Goal: Information Seeking & Learning: Learn about a topic

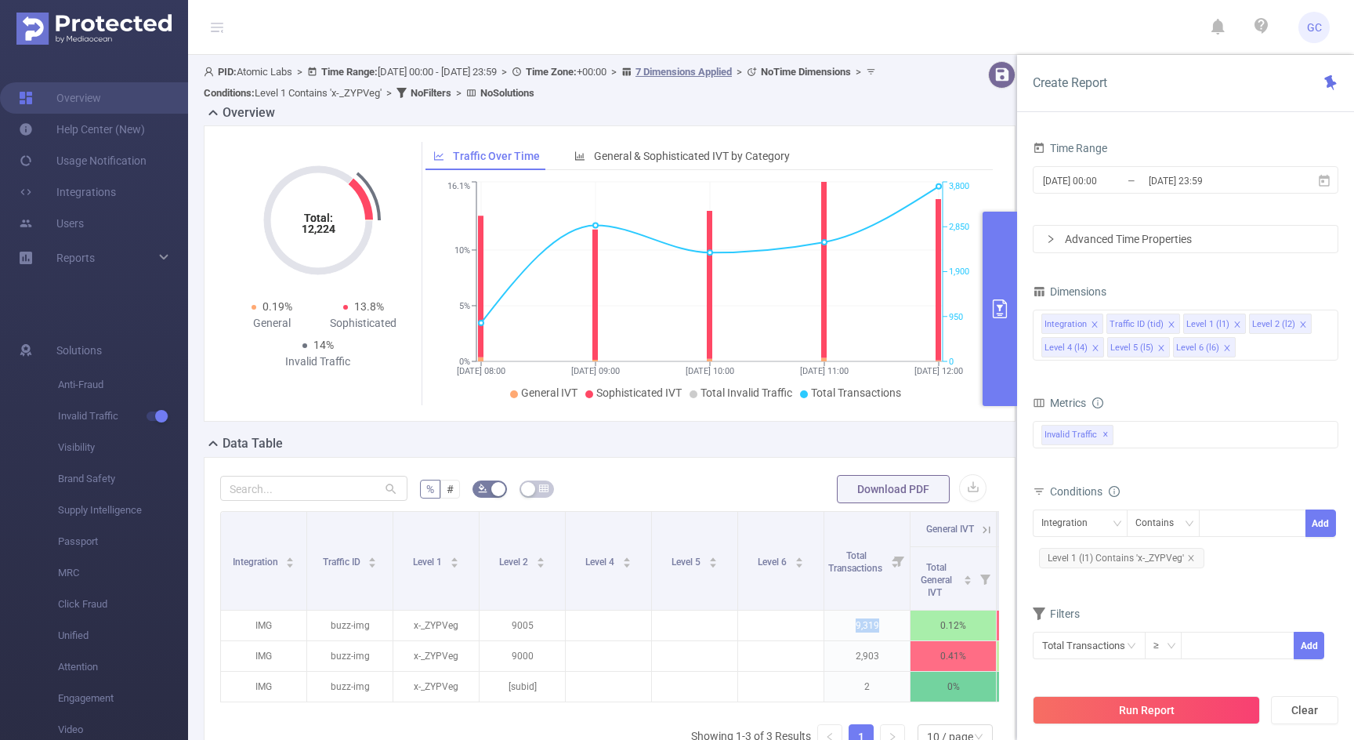
scroll to position [148, 0]
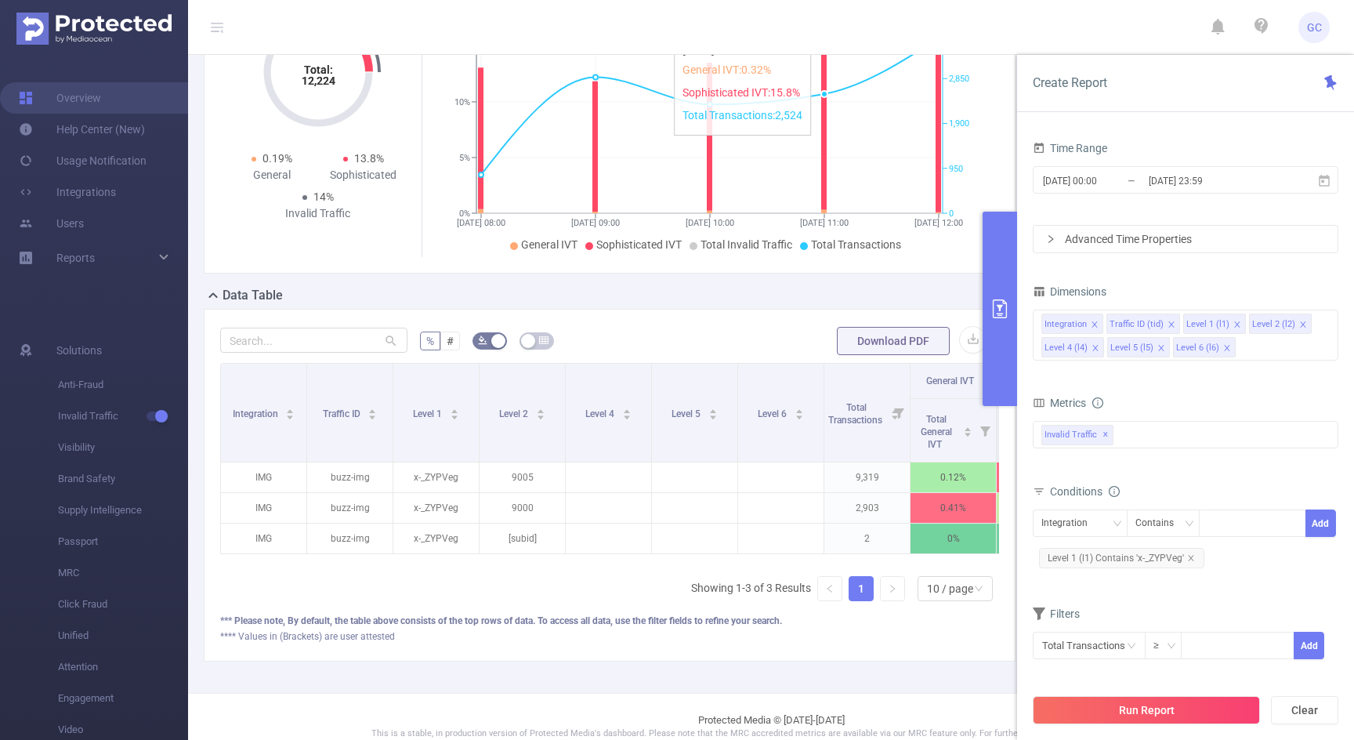
click at [830, 107] on icon "[DATE] 08:00 [DATE] 09:00 [DATE] 10:00 [DATE] 11:00 [DATE] 12:00 0% 5% 10% 16.1…" at bounding box center [709, 143] width 568 height 227
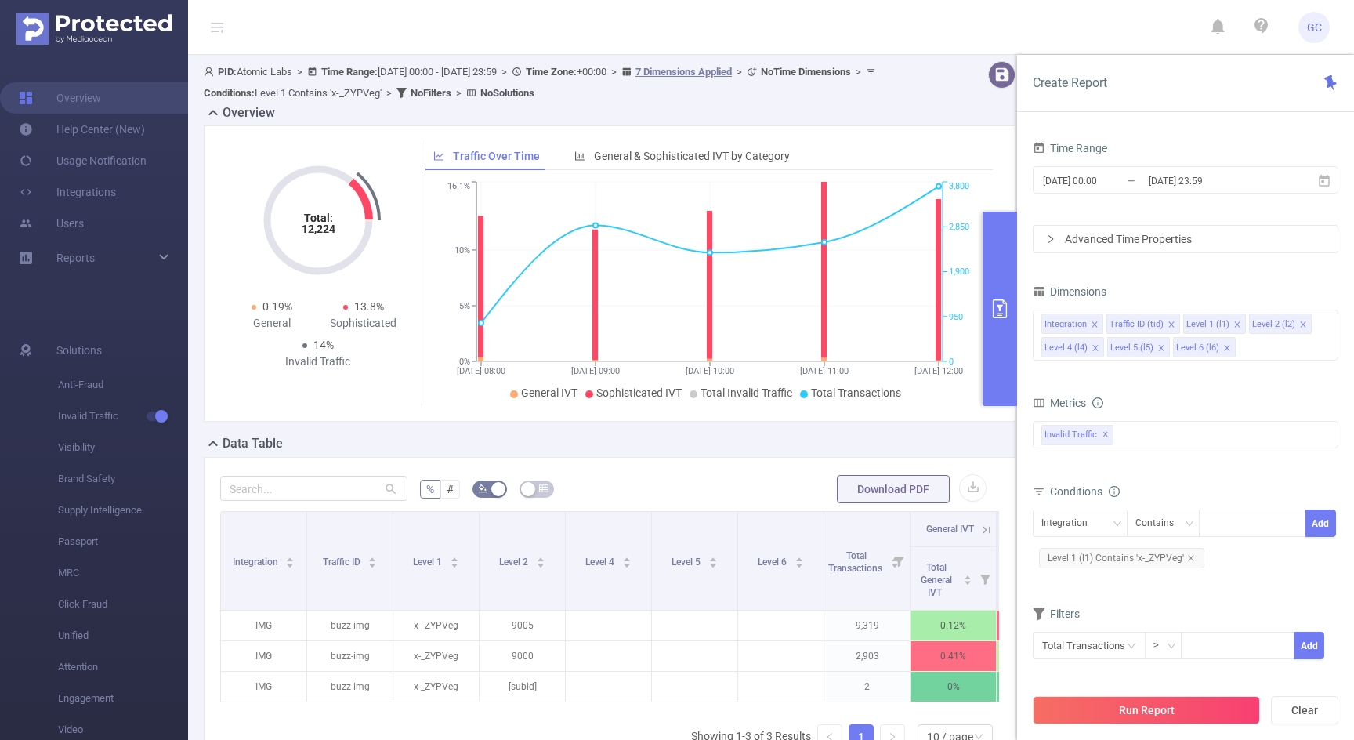
click at [805, 29] on header "GC" at bounding box center [677, 27] width 1354 height 55
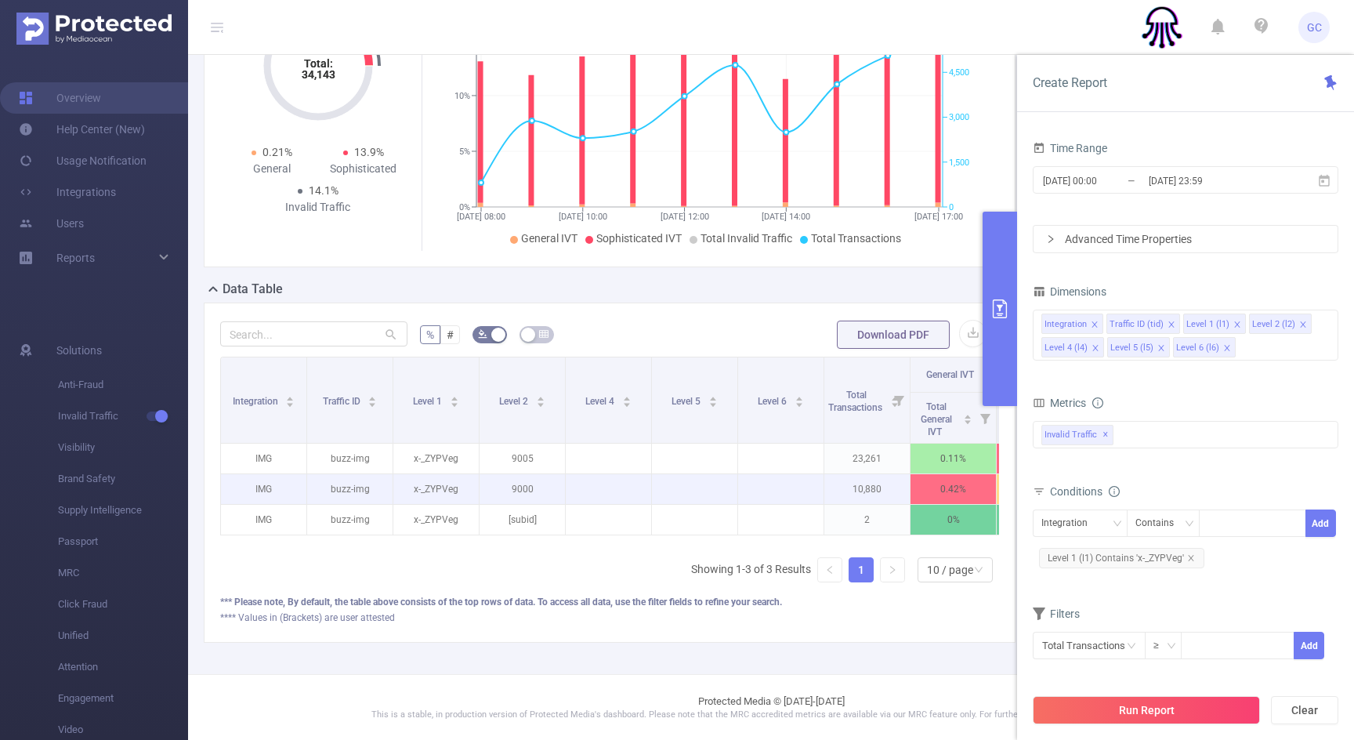
scroll to position [0, 173]
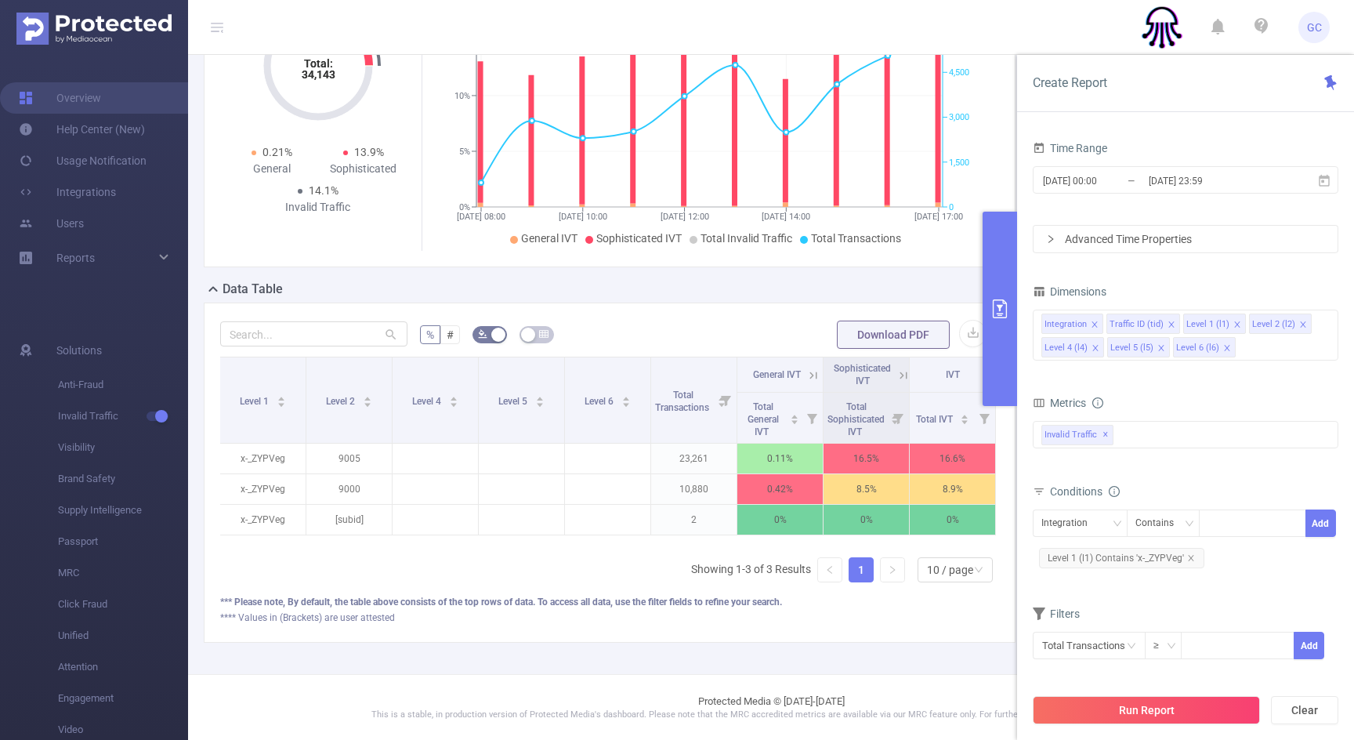
click at [904, 374] on icon at bounding box center [903, 375] width 14 height 14
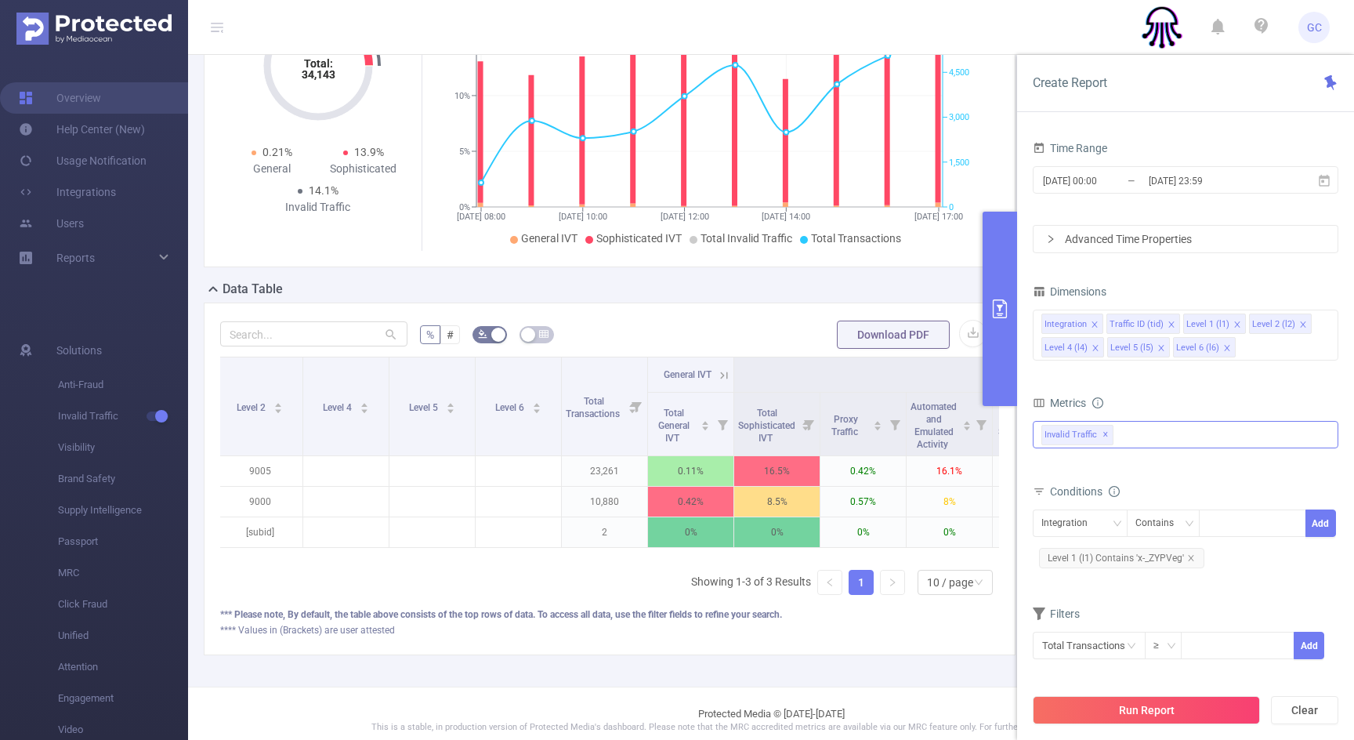
scroll to position [0, 230]
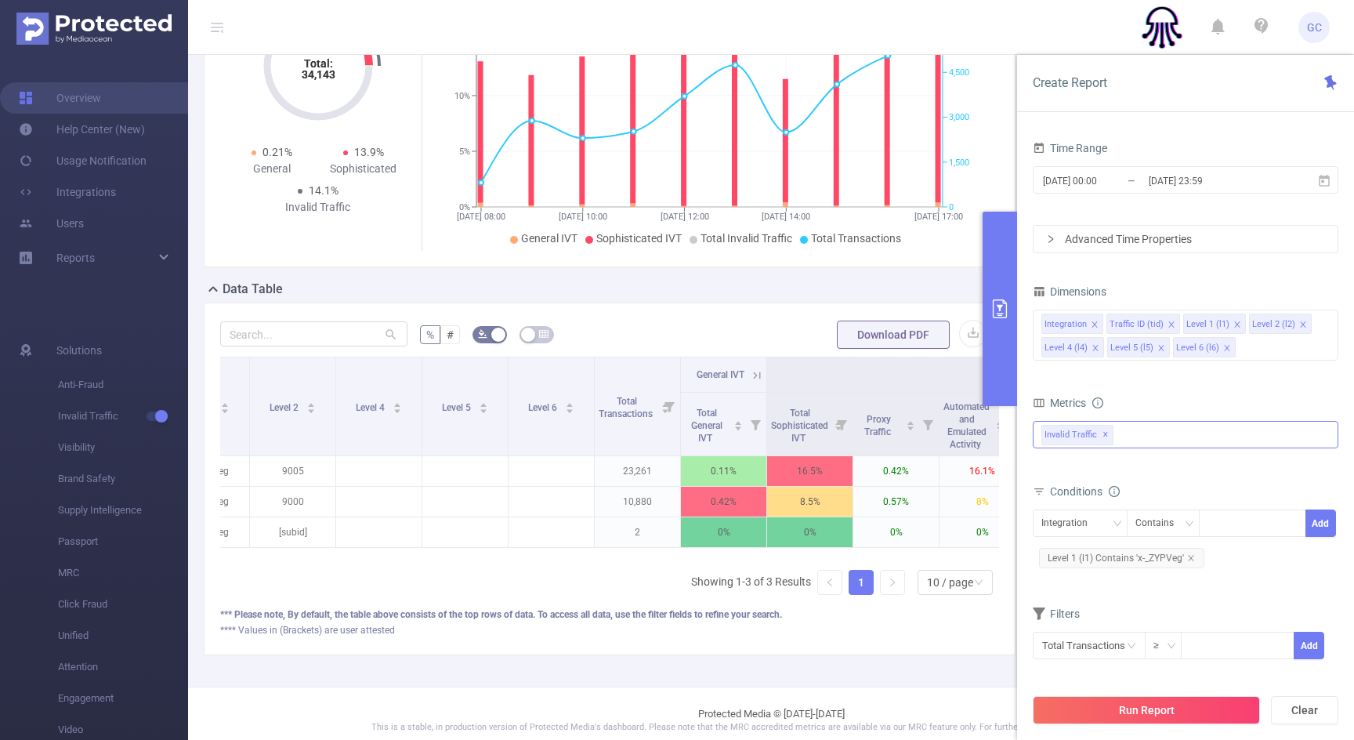
click at [1105, 433] on span "✕" at bounding box center [1105, 434] width 6 height 19
click at [1074, 438] on div at bounding box center [1186, 433] width 306 height 25
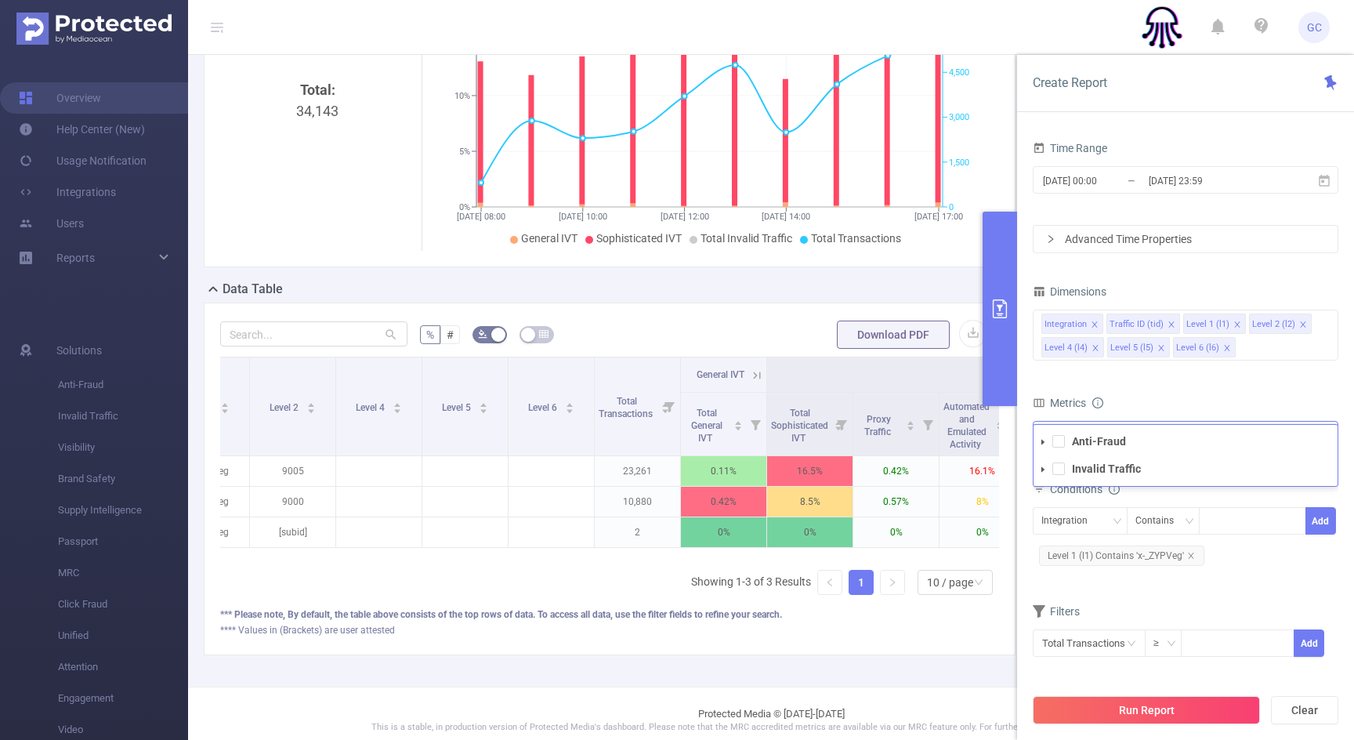
click at [1056, 447] on li "Anti-Fraud" at bounding box center [1185, 441] width 304 height 21
drag, startPoint x: 1056, startPoint y: 440, endPoint x: 1041, endPoint y: 440, distance: 14.9
click at [1056, 440] on span at bounding box center [1058, 441] width 13 height 13
click at [1046, 440] on icon "icon: caret-down" at bounding box center [1043, 442] width 8 height 8
click at [1072, 523] on span at bounding box center [1072, 523] width 13 height 13
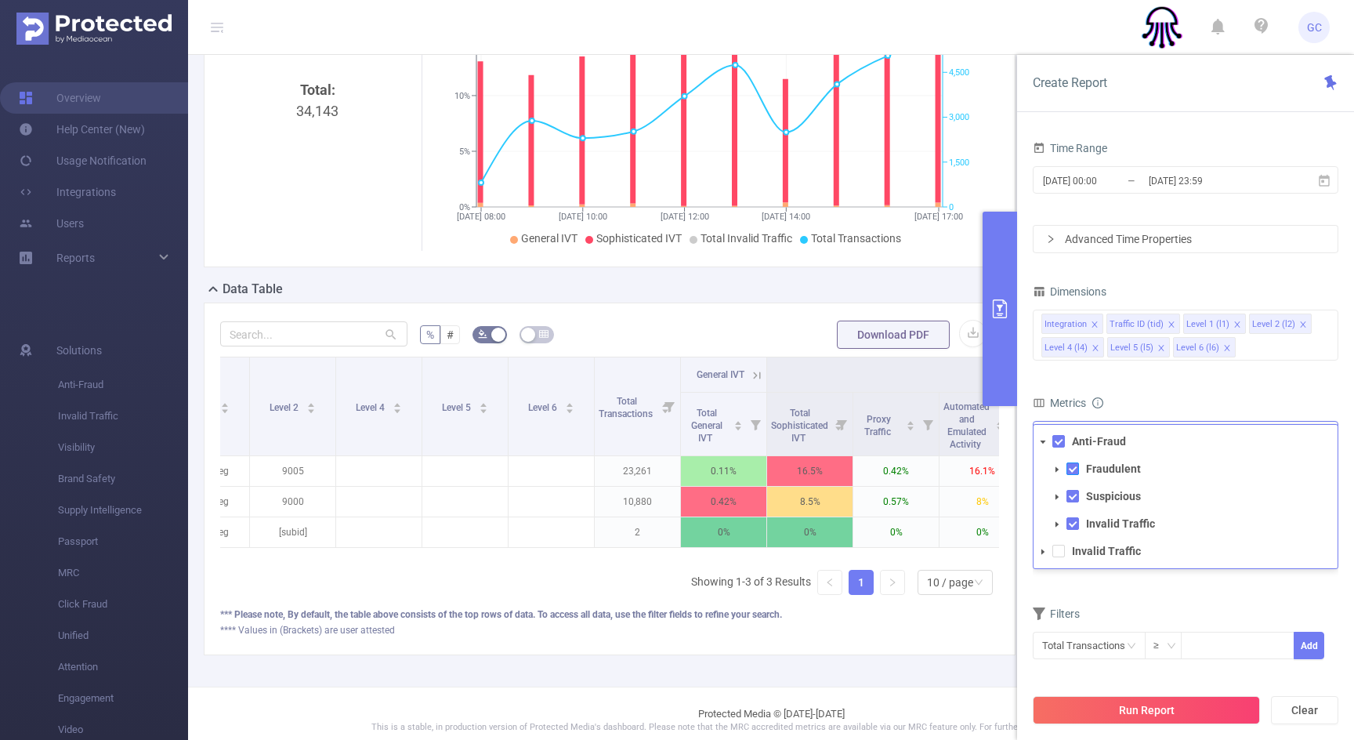
click at [1078, 466] on span at bounding box center [1072, 468] width 13 height 13
click at [1074, 469] on span at bounding box center [1072, 468] width 13 height 13
click at [1071, 493] on span at bounding box center [1072, 496] width 13 height 13
click at [1073, 495] on span at bounding box center [1072, 496] width 13 height 13
click at [1073, 524] on span at bounding box center [1072, 523] width 13 height 13
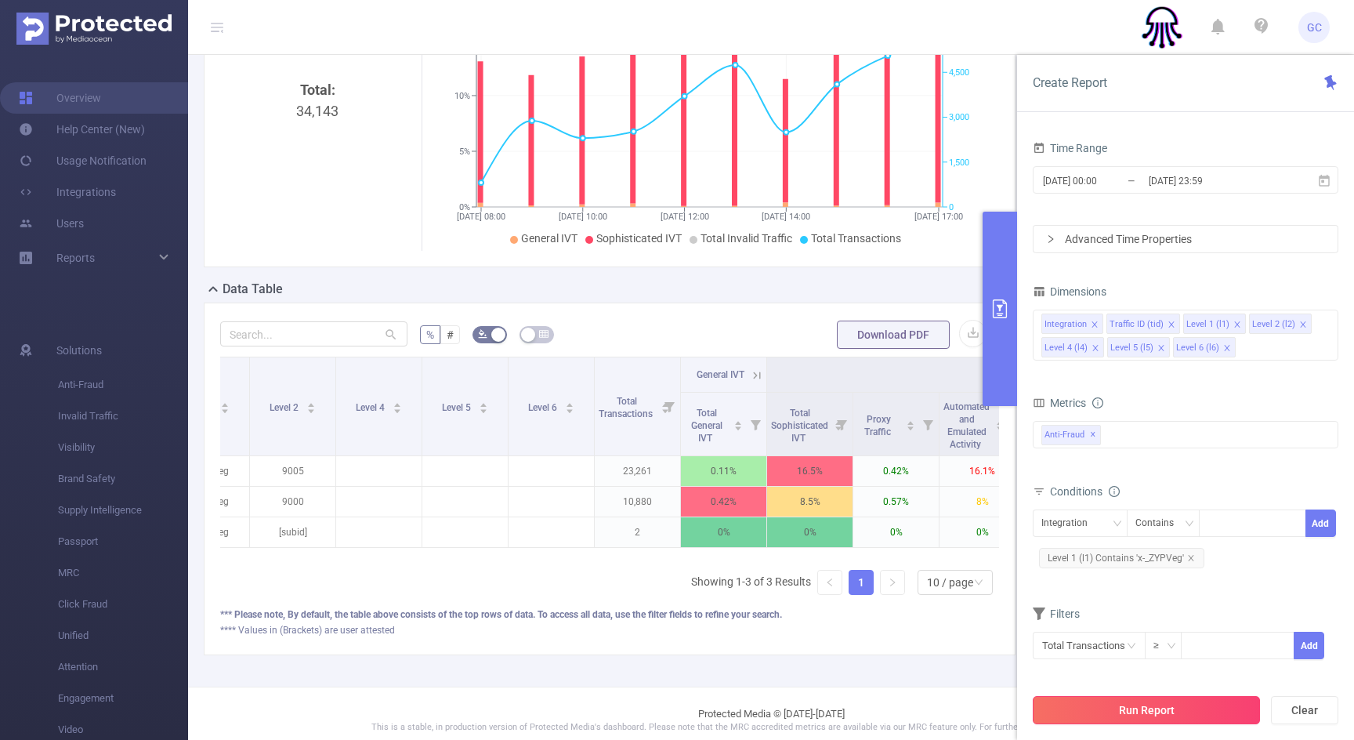
click at [1142, 715] on button "Run Report" at bounding box center [1146, 710] width 227 height 28
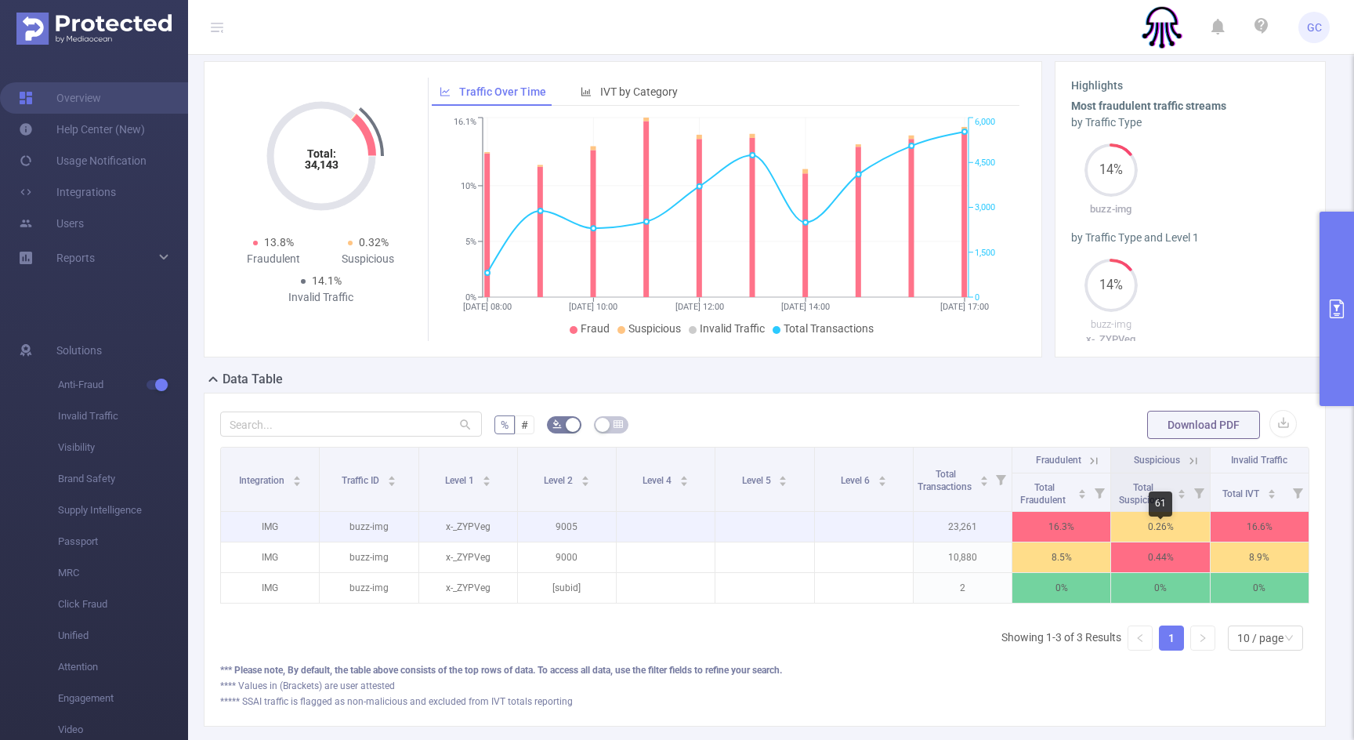
scroll to position [0, 3]
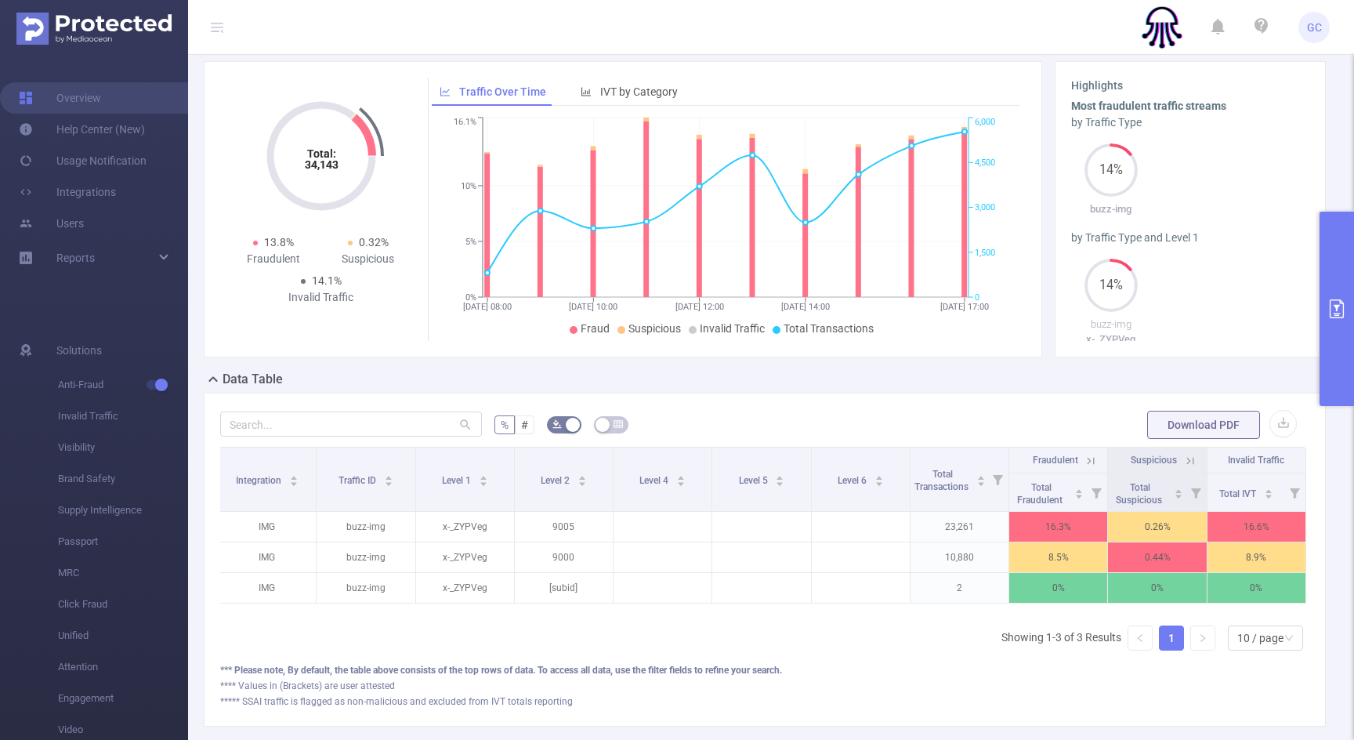
click at [1336, 303] on icon "primary" at bounding box center [1336, 308] width 19 height 19
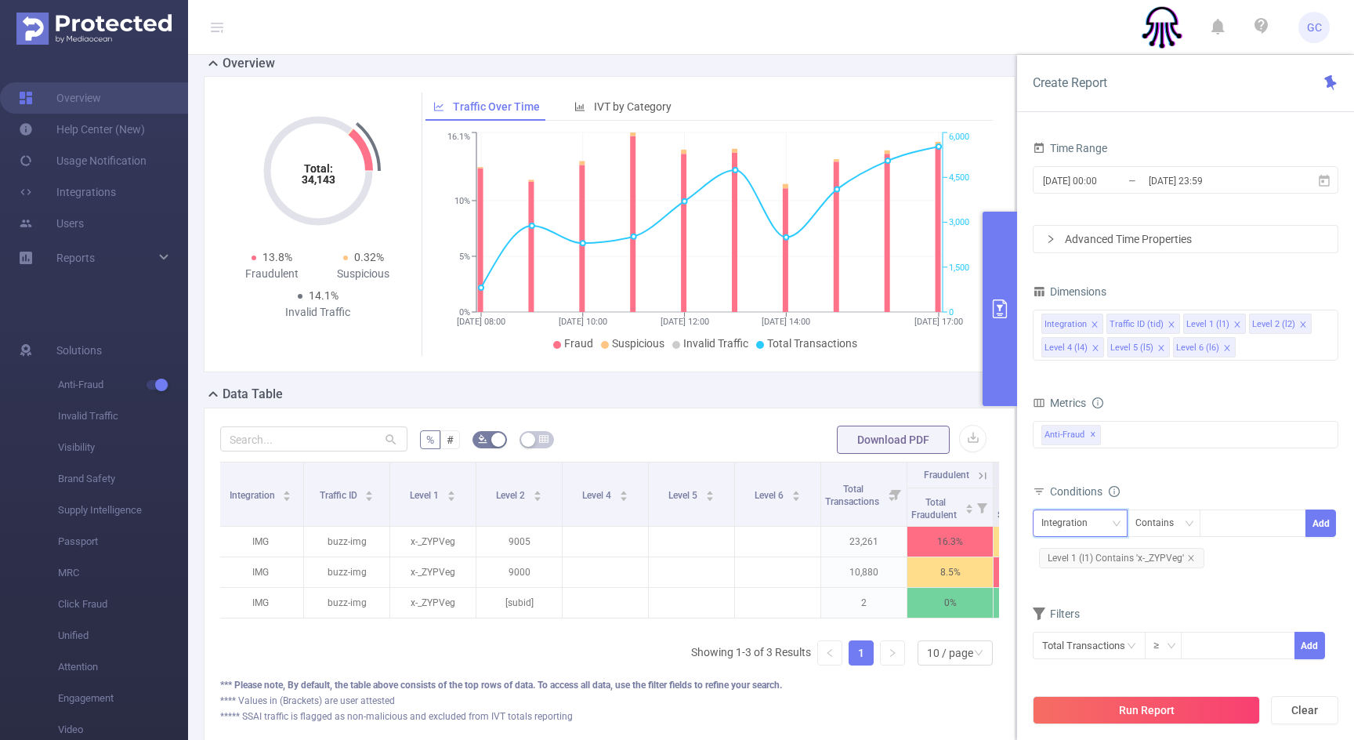
click at [1113, 520] on icon "icon: down" at bounding box center [1117, 522] width 8 height 5
drag, startPoint x: 1071, startPoint y: 631, endPoint x: 1085, endPoint y: 629, distance: 14.2
click at [1071, 631] on li "Level 2 (l2)" at bounding box center [1080, 630] width 95 height 25
click at [1242, 523] on div at bounding box center [1252, 523] width 90 height 26
type input "9005"
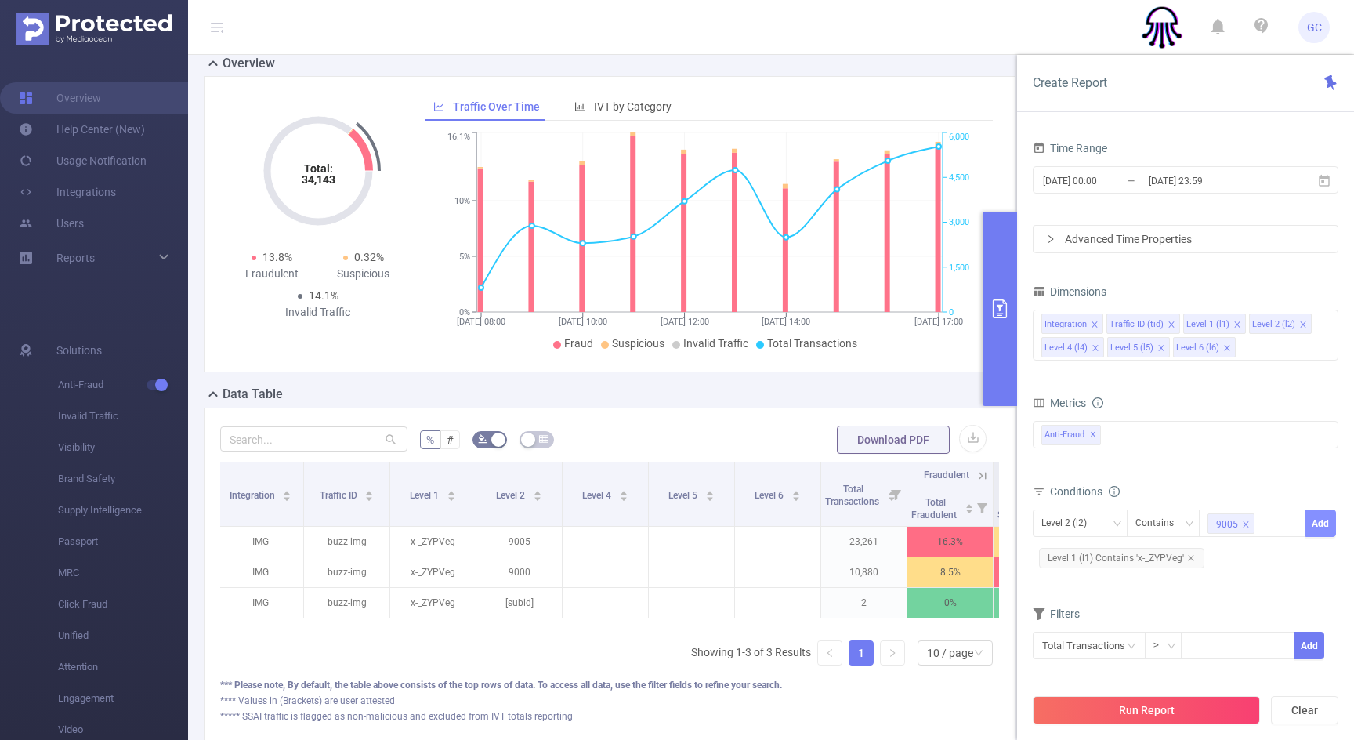
click at [1324, 524] on button "Add" at bounding box center [1320, 522] width 31 height 27
click at [1095, 346] on icon "icon: close" at bounding box center [1095, 348] width 8 height 8
click at [1095, 348] on icon "icon: close" at bounding box center [1095, 348] width 8 height 8
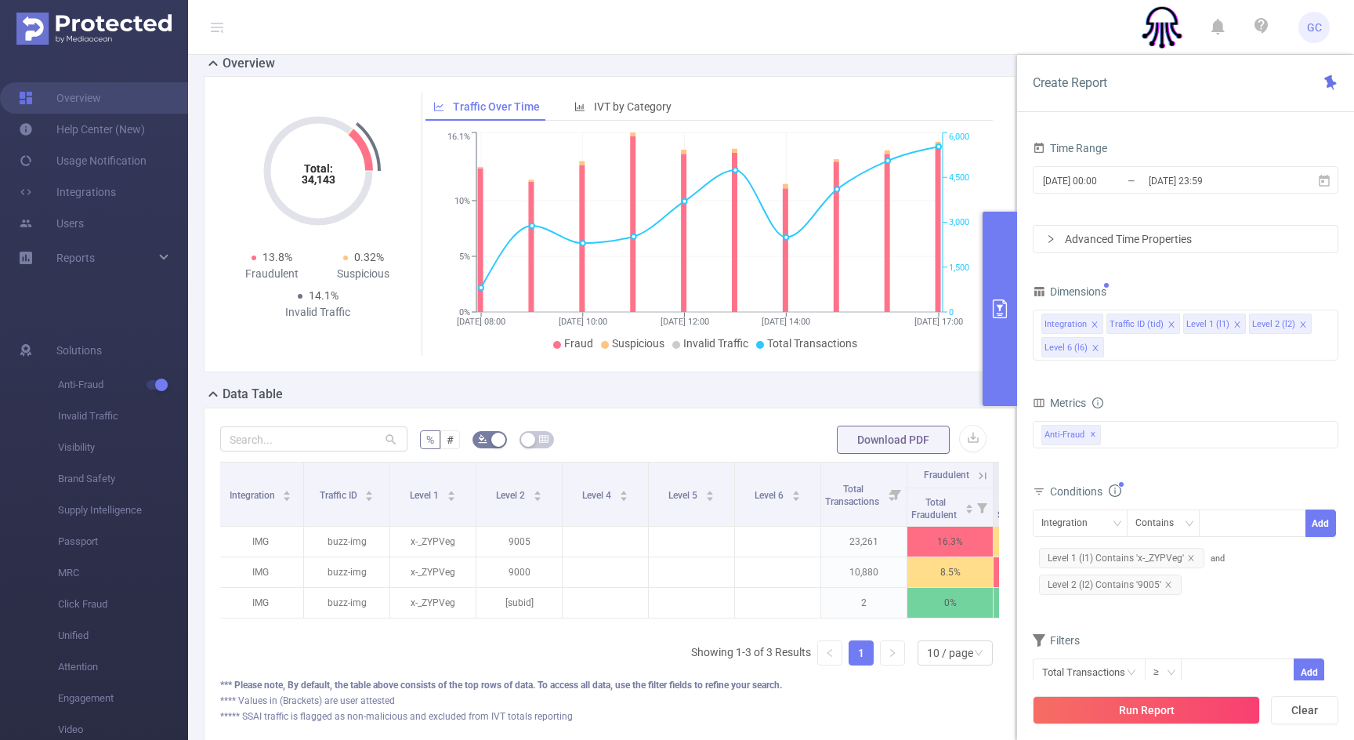
click at [1094, 348] on icon "icon: close" at bounding box center [1094, 347] width 5 height 5
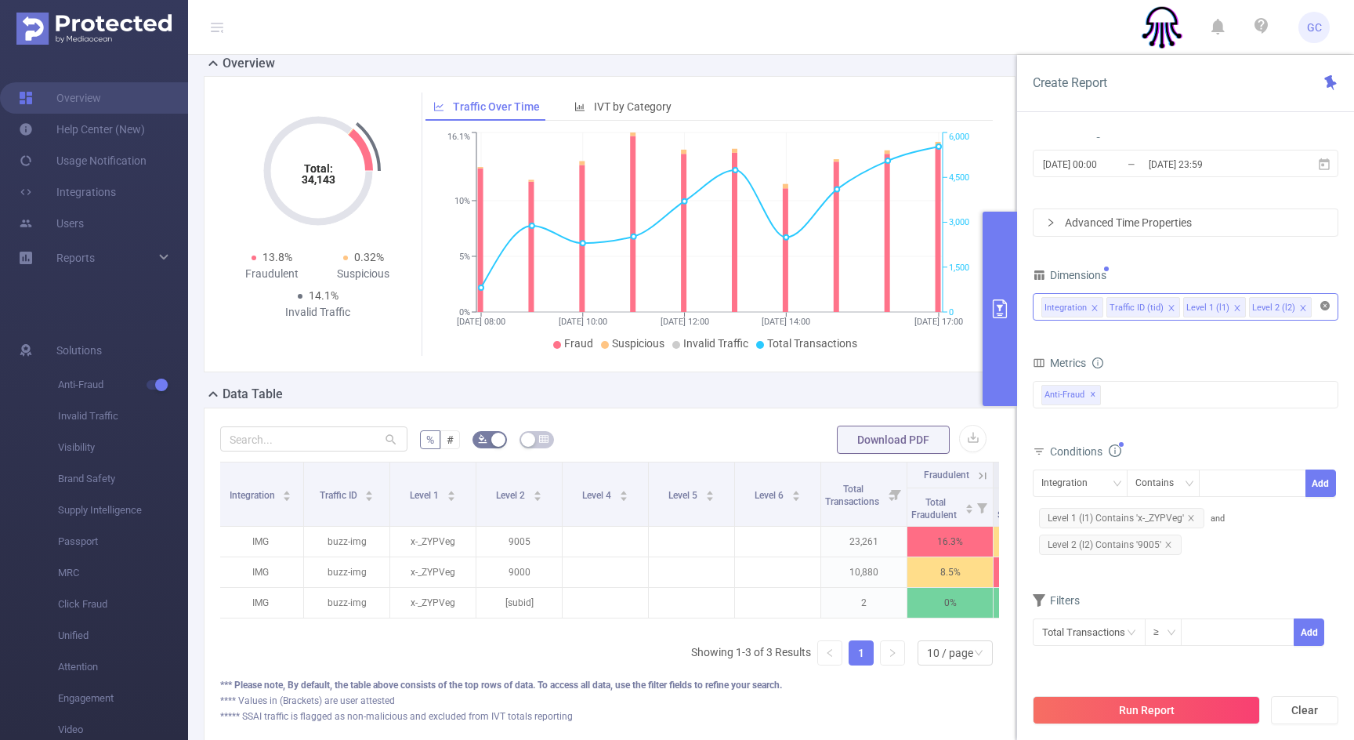
click at [1324, 305] on icon "icon: close-circle" at bounding box center [1324, 305] width 9 height 9
click at [1315, 307] on input at bounding box center [1319, 307] width 8 height 20
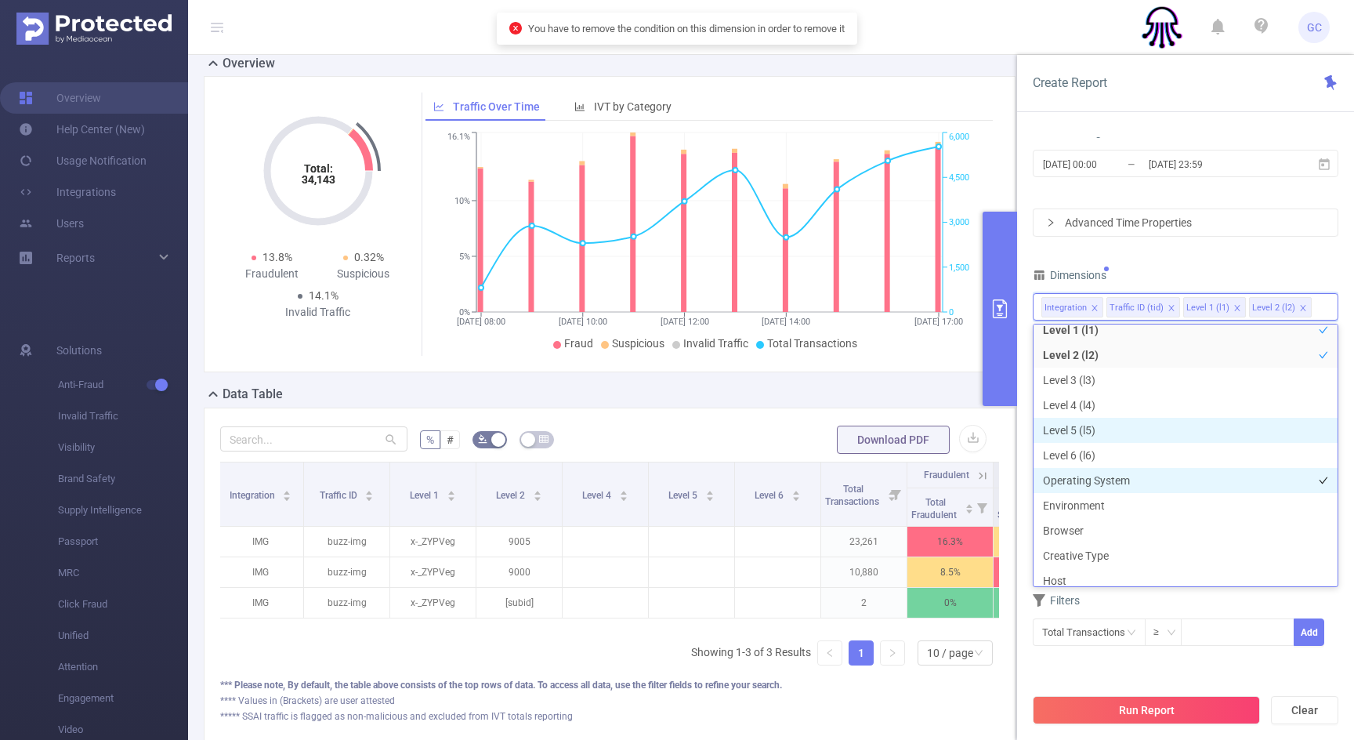
scroll to position [63, 0]
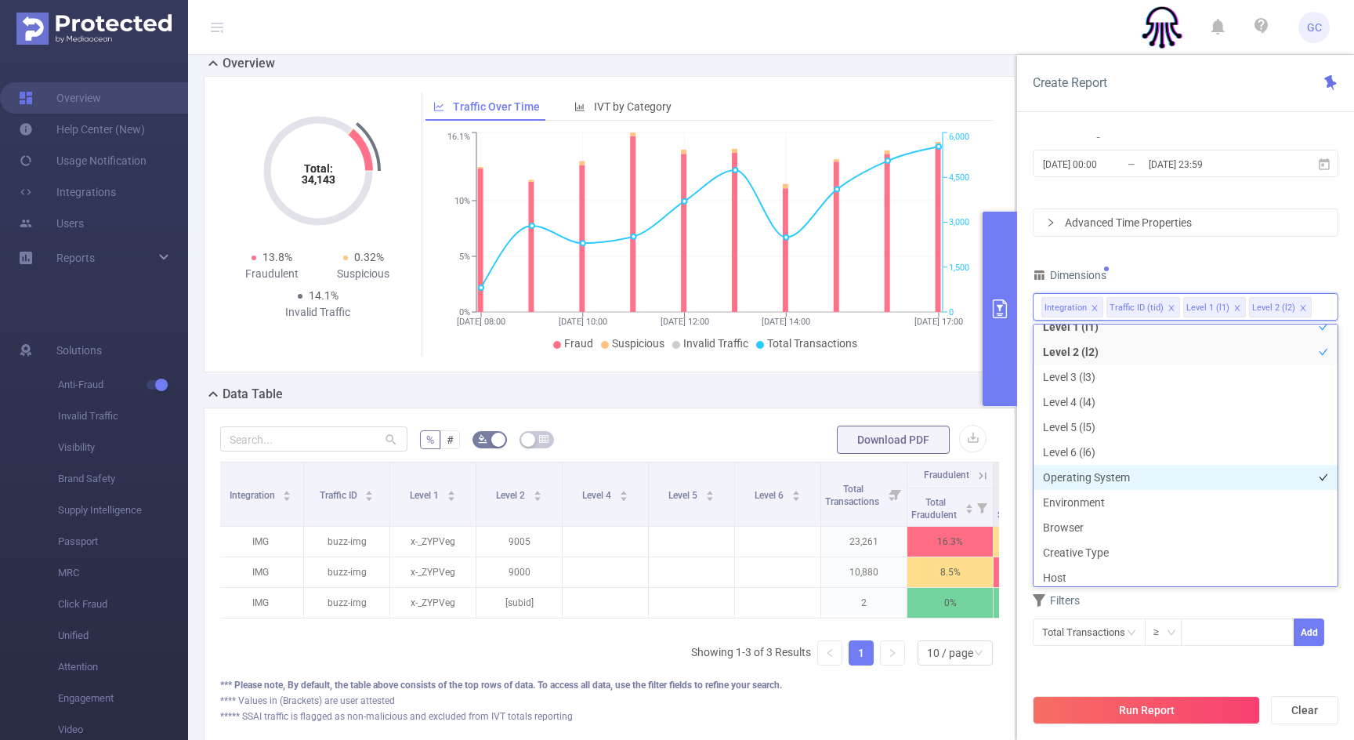
click at [1093, 482] on li "Operating System" at bounding box center [1185, 477] width 304 height 25
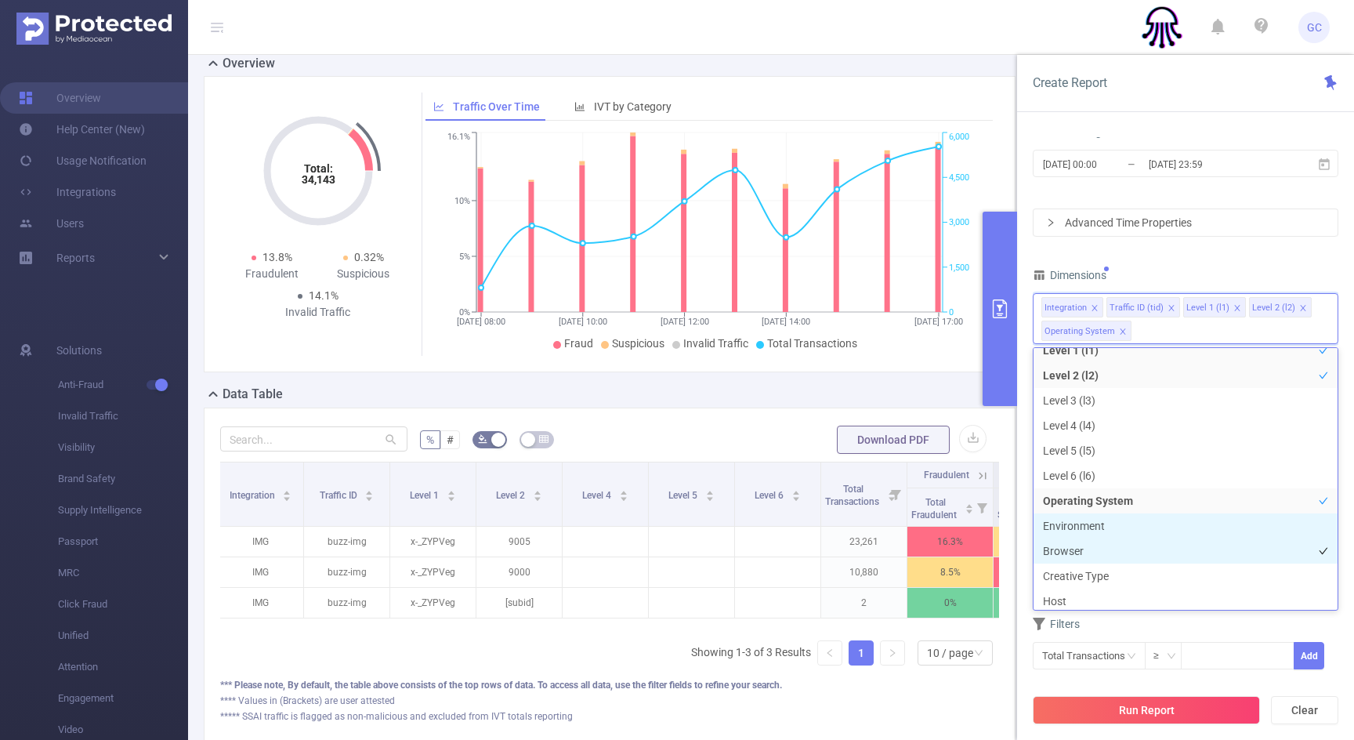
drag, startPoint x: 1088, startPoint y: 527, endPoint x: 1084, endPoint y: 540, distance: 13.1
click at [1088, 527] on li "Environment" at bounding box center [1185, 525] width 304 height 25
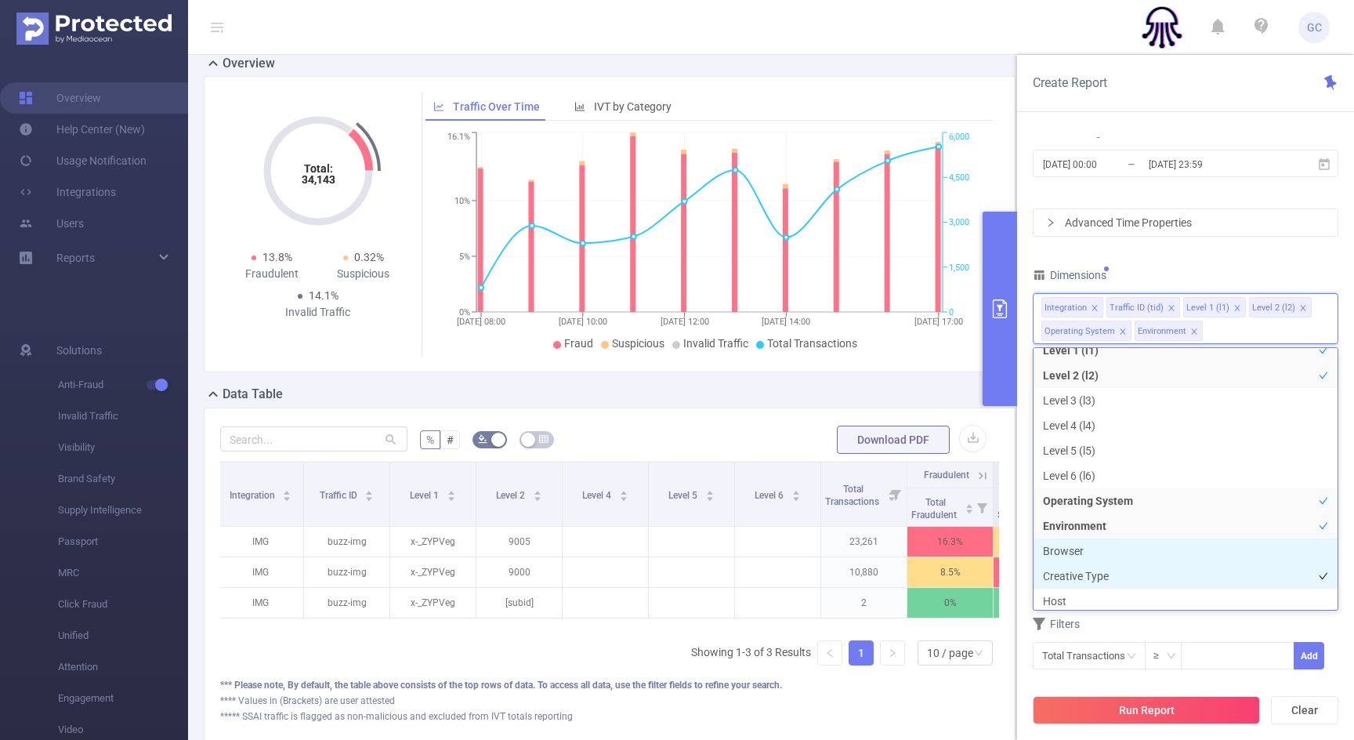
drag, startPoint x: 1081, startPoint y: 545, endPoint x: 1083, endPoint y: 569, distance: 23.6
click at [1081, 548] on li "Browser" at bounding box center [1185, 550] width 304 height 25
click at [1083, 577] on li "Creative Type" at bounding box center [1185, 575] width 304 height 25
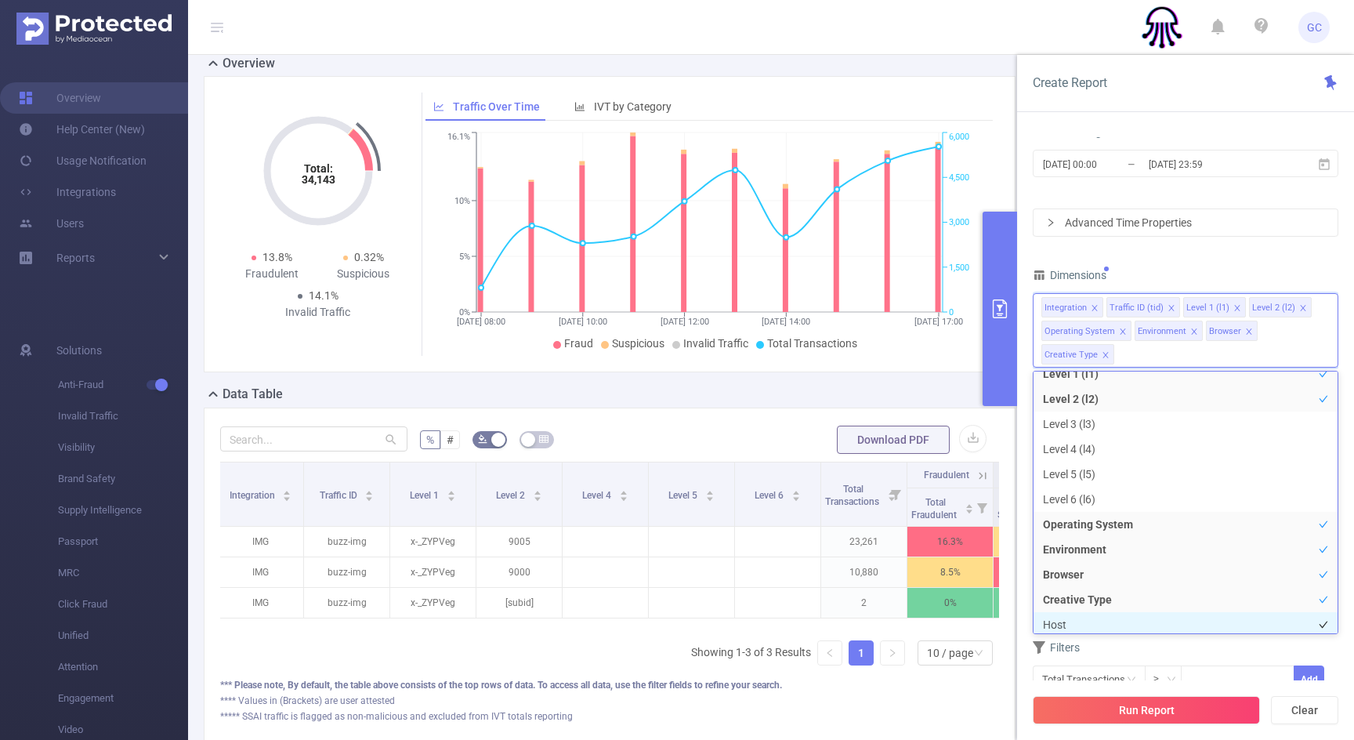
scroll to position [67, 0]
click at [1069, 621] on li "Host" at bounding box center [1185, 620] width 304 height 25
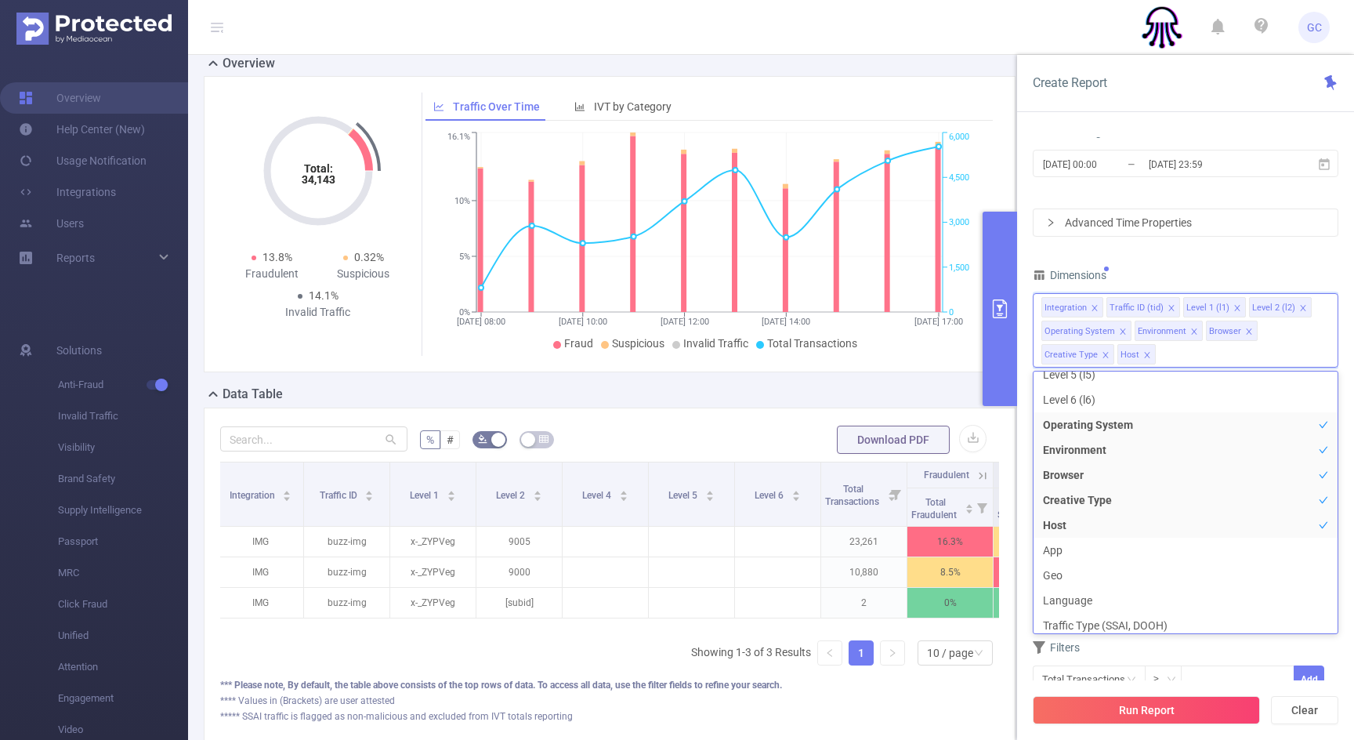
scroll to position [246, 0]
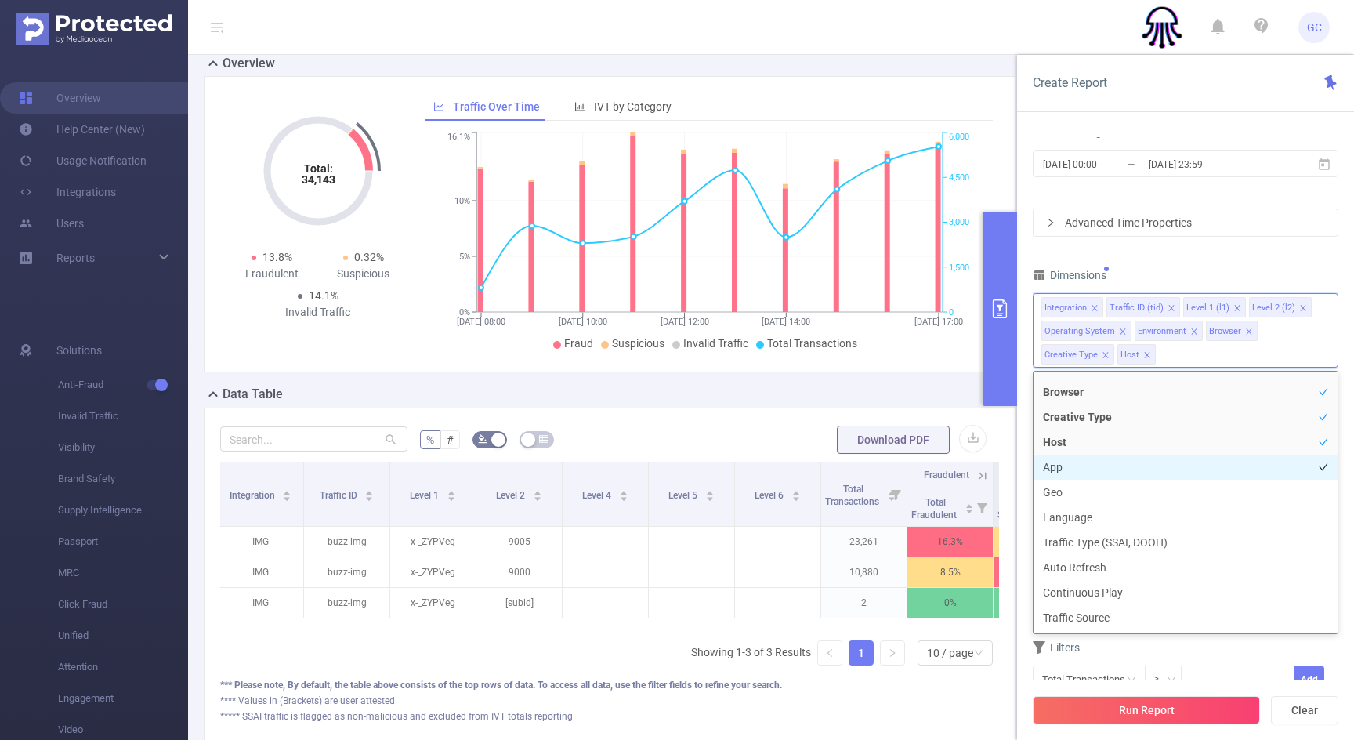
click at [1069, 469] on li "App" at bounding box center [1185, 466] width 304 height 25
click at [1074, 493] on li "Geo" at bounding box center [1185, 491] width 304 height 25
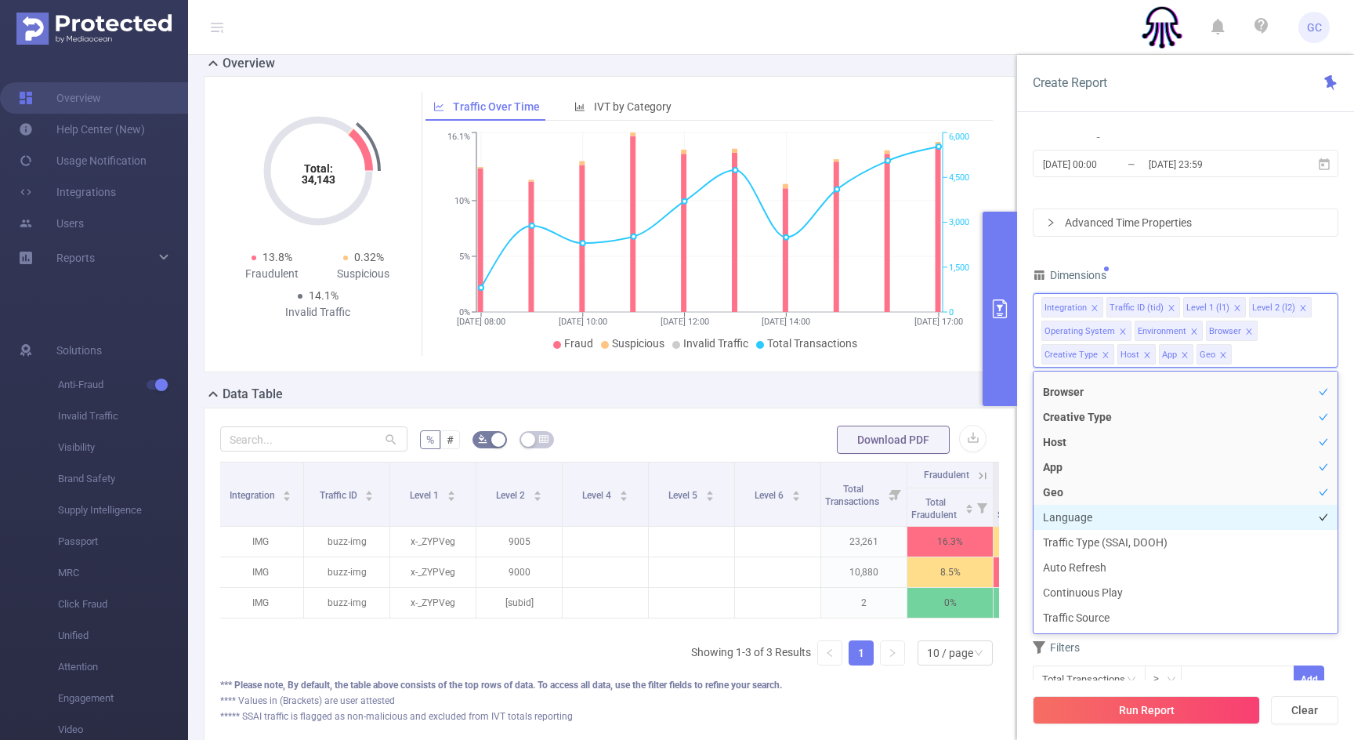
click at [1096, 519] on li "Language" at bounding box center [1185, 517] width 304 height 25
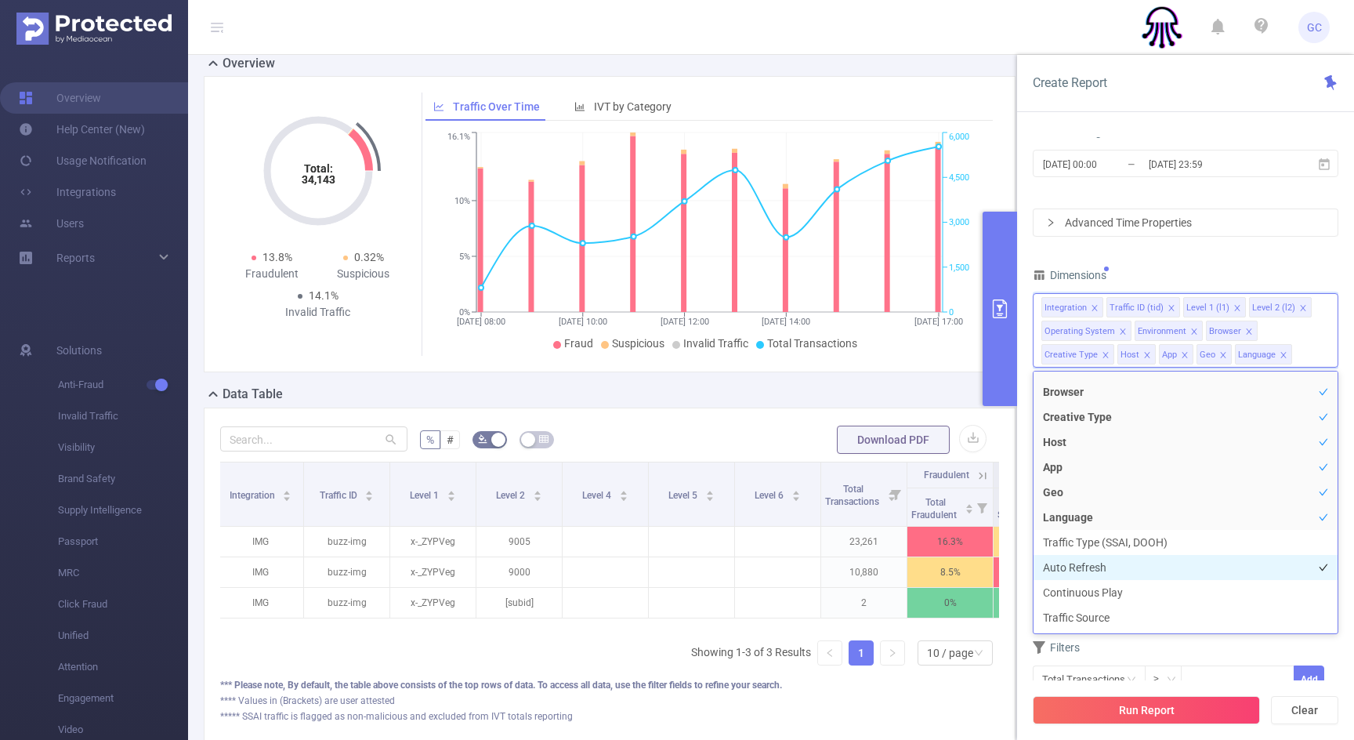
drag, startPoint x: 1099, startPoint y: 565, endPoint x: 1104, endPoint y: 581, distance: 16.4
click at [1099, 565] on li "Auto Refresh" at bounding box center [1185, 567] width 304 height 25
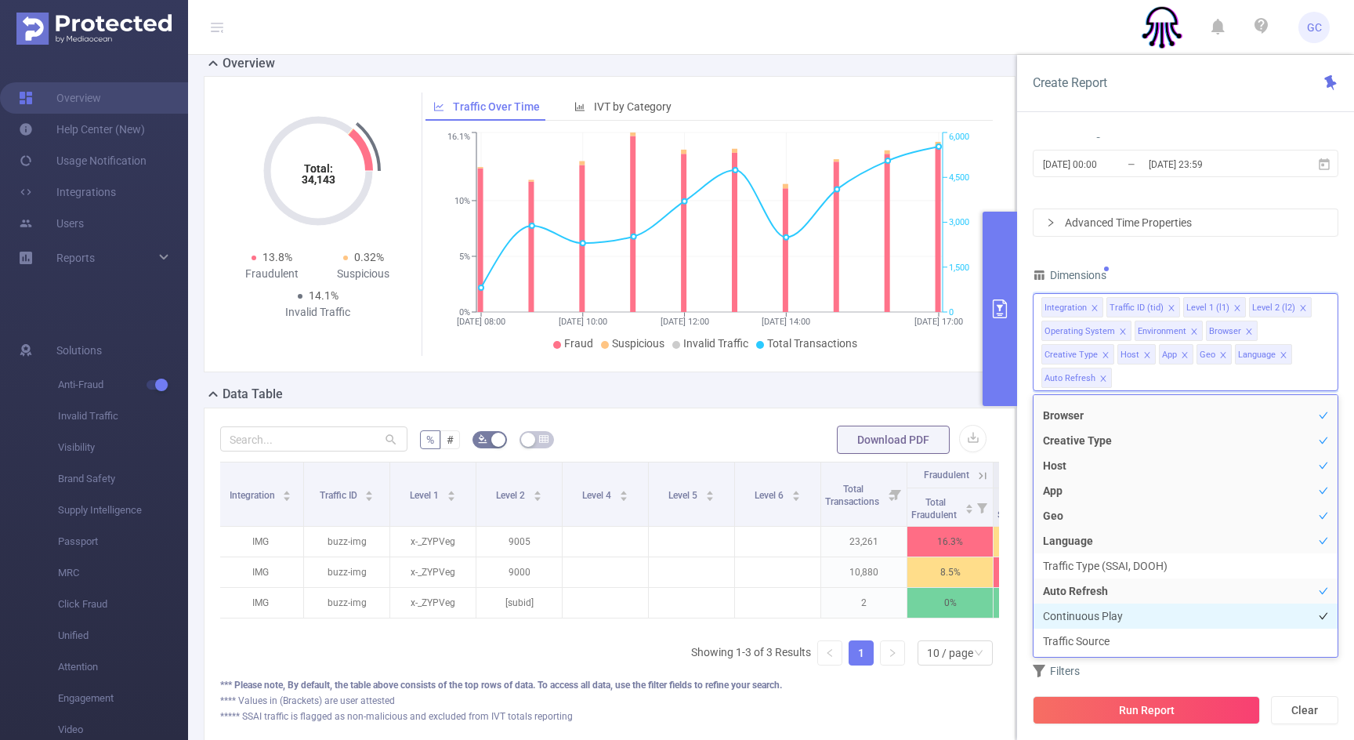
drag, startPoint x: 1109, startPoint y: 606, endPoint x: 1111, endPoint y: 615, distance: 8.9
click at [1109, 606] on li "Continuous Play" at bounding box center [1185, 615] width 304 height 25
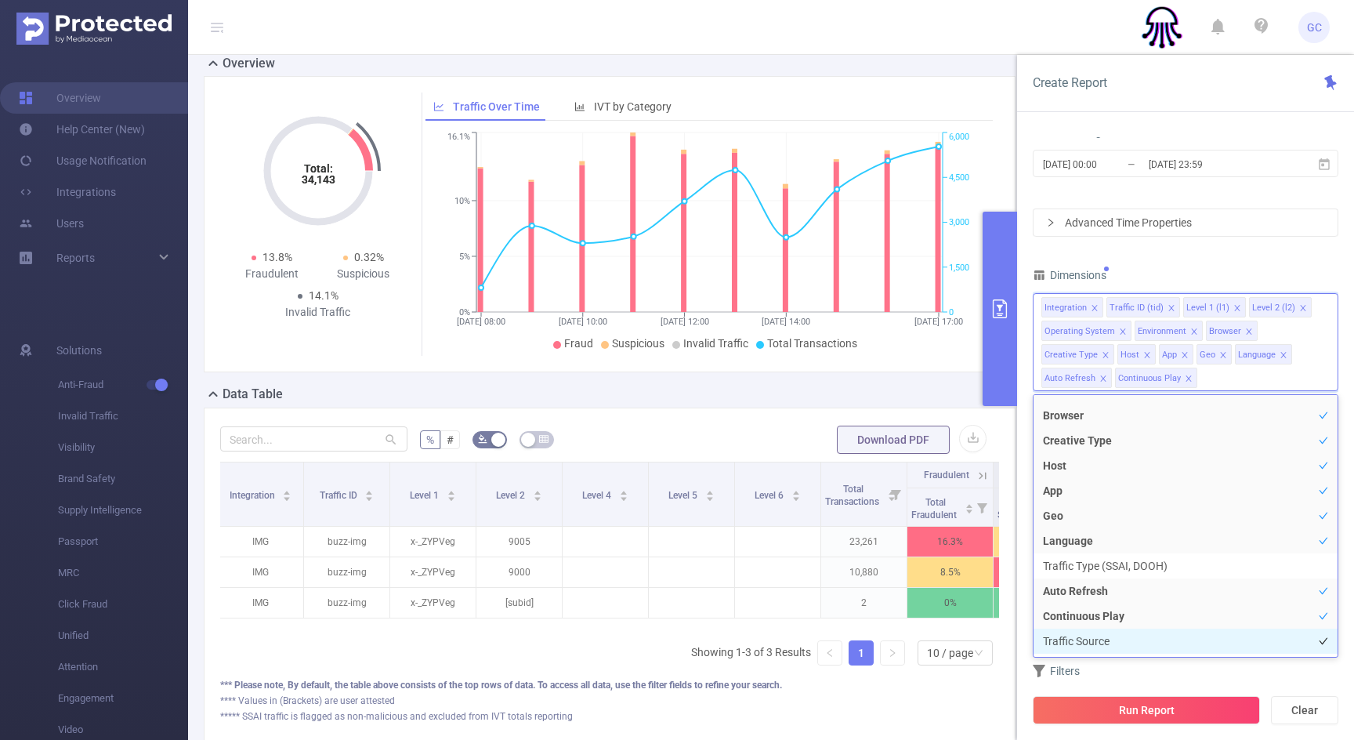
drag, startPoint x: 1104, startPoint y: 642, endPoint x: 1108, endPoint y: 653, distance: 11.6
click at [1106, 643] on li "Traffic Source" at bounding box center [1185, 640] width 304 height 25
click at [1105, 712] on button "Run Report" at bounding box center [1146, 710] width 227 height 28
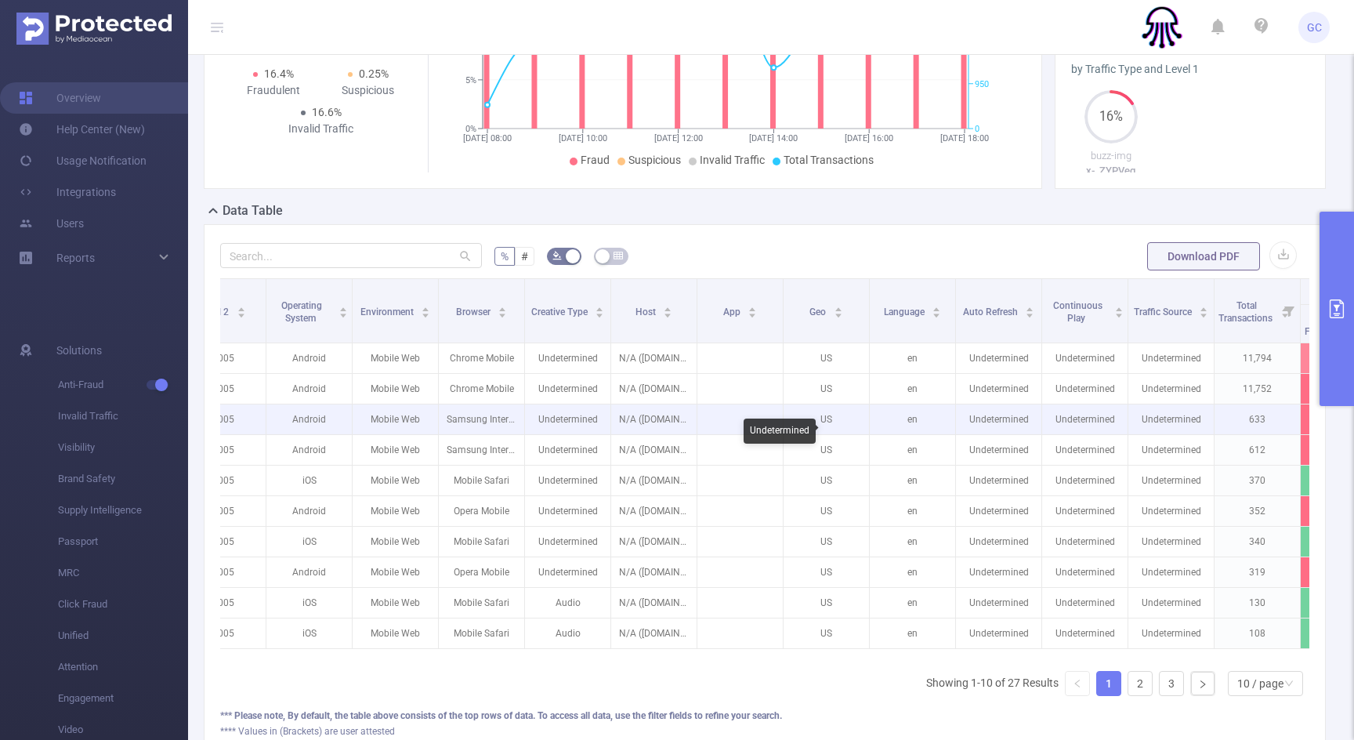
scroll to position [0, 552]
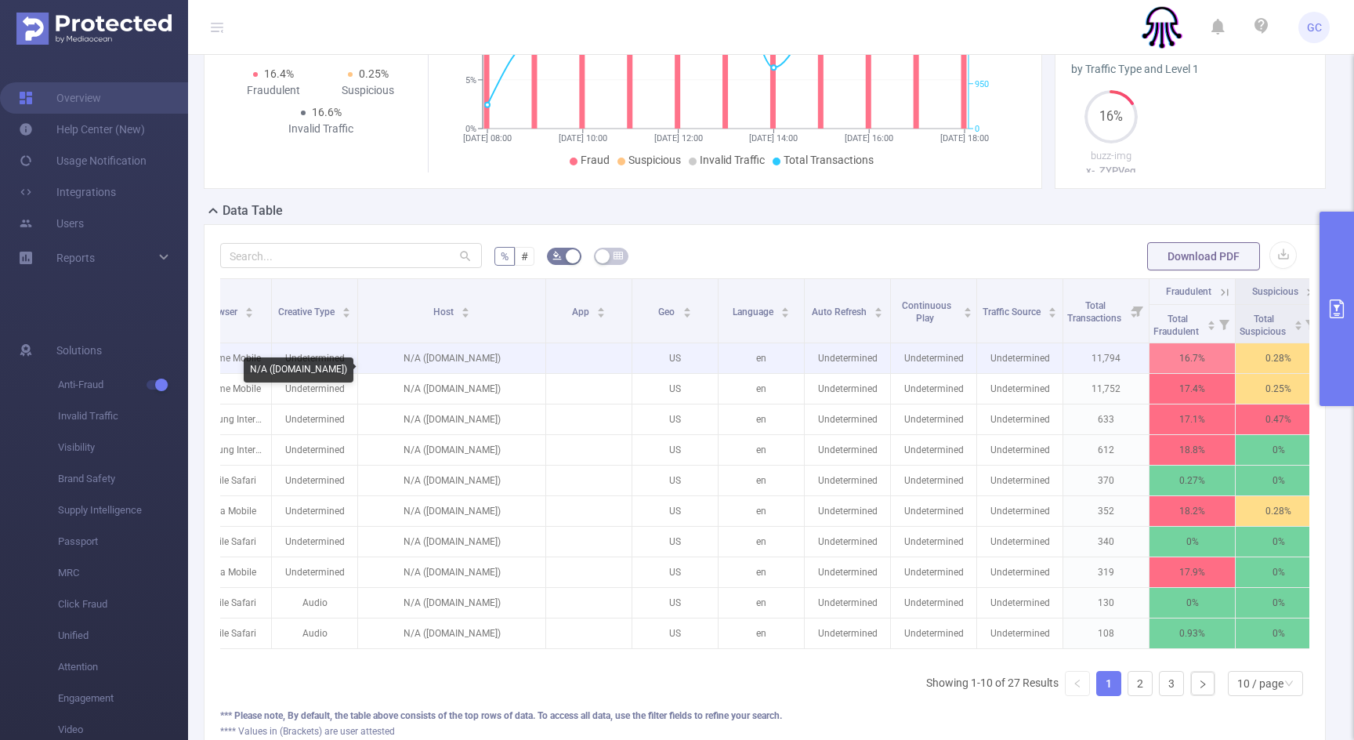
drag, startPoint x: 443, startPoint y: 346, endPoint x: 537, endPoint y: 364, distance: 96.5
click at [545, 361] on table "Integration Traffic ID Level 1 Level 2 Operating System Environment Browser Cre…" at bounding box center [538, 463] width 1740 height 371
click at [457, 372] on p "N/A (rumorumor.com)" at bounding box center [451, 358] width 187 height 30
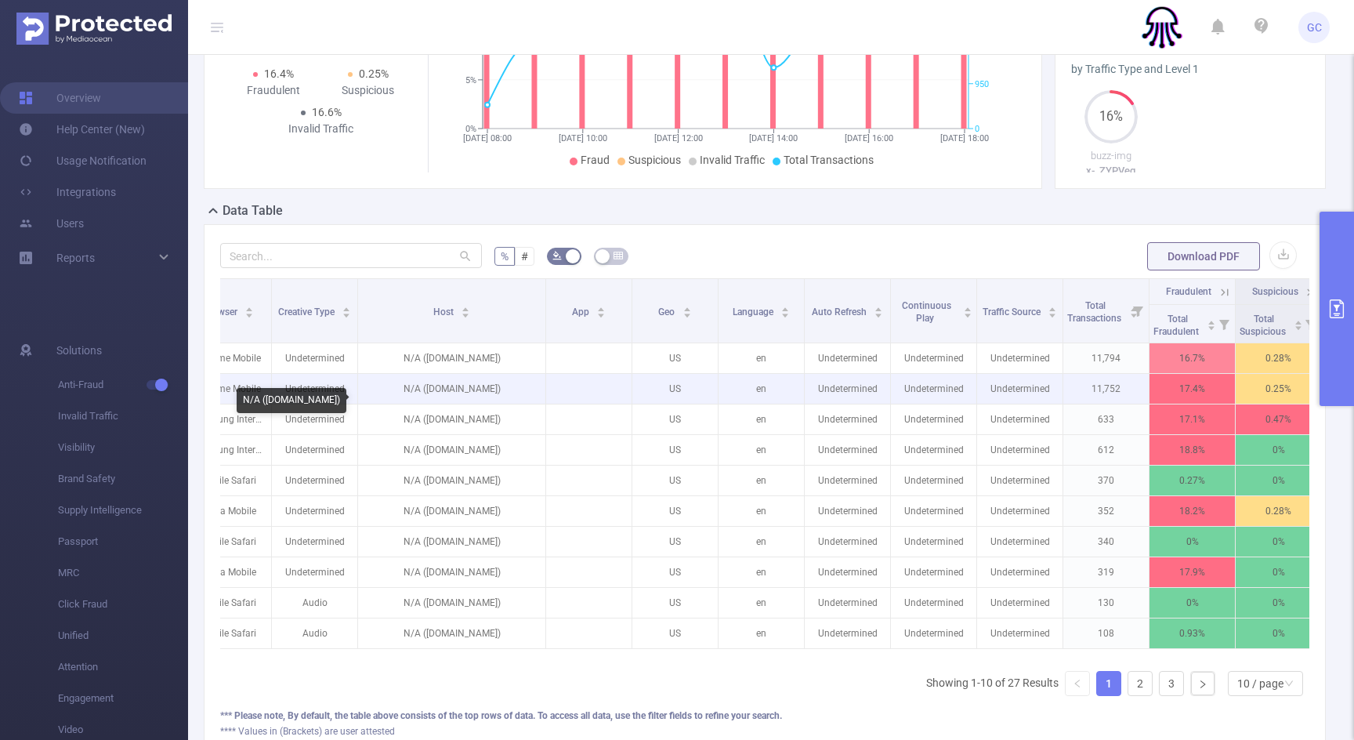
click at [448, 402] on p "N/A (tvshowsmag.com)" at bounding box center [451, 389] width 187 height 30
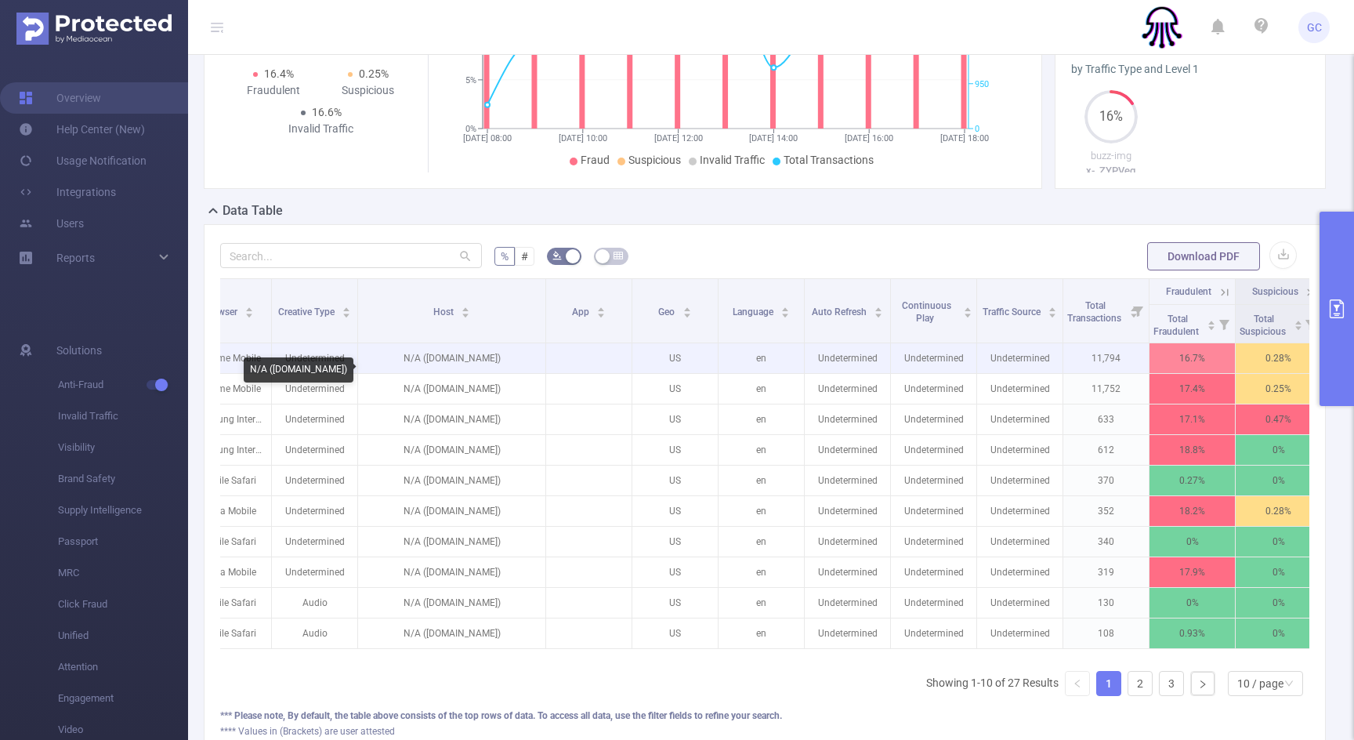
click at [461, 373] on p "N/A (rumorumor.com)" at bounding box center [451, 358] width 187 height 30
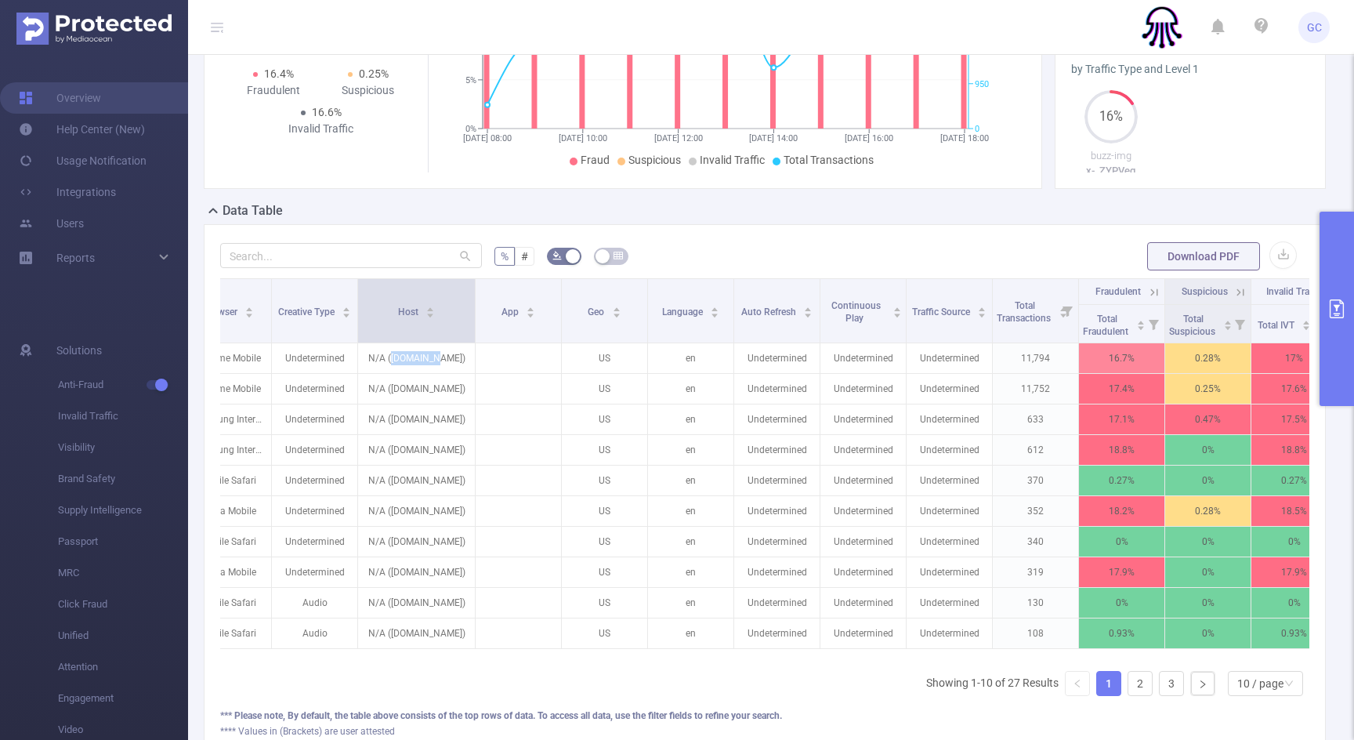
drag, startPoint x: 545, startPoint y: 338, endPoint x: 474, endPoint y: 341, distance: 70.6
click at [474, 341] on span at bounding box center [475, 310] width 8 height 63
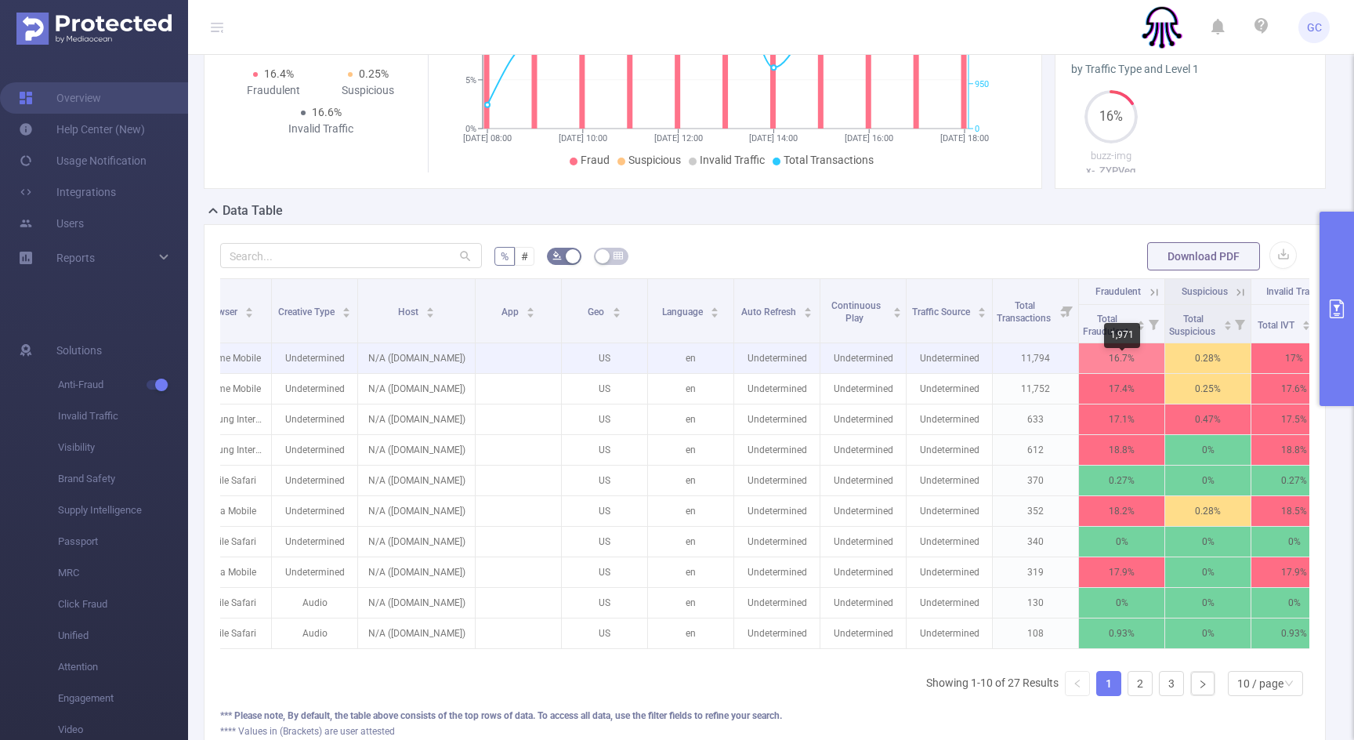
scroll to position [0, 584]
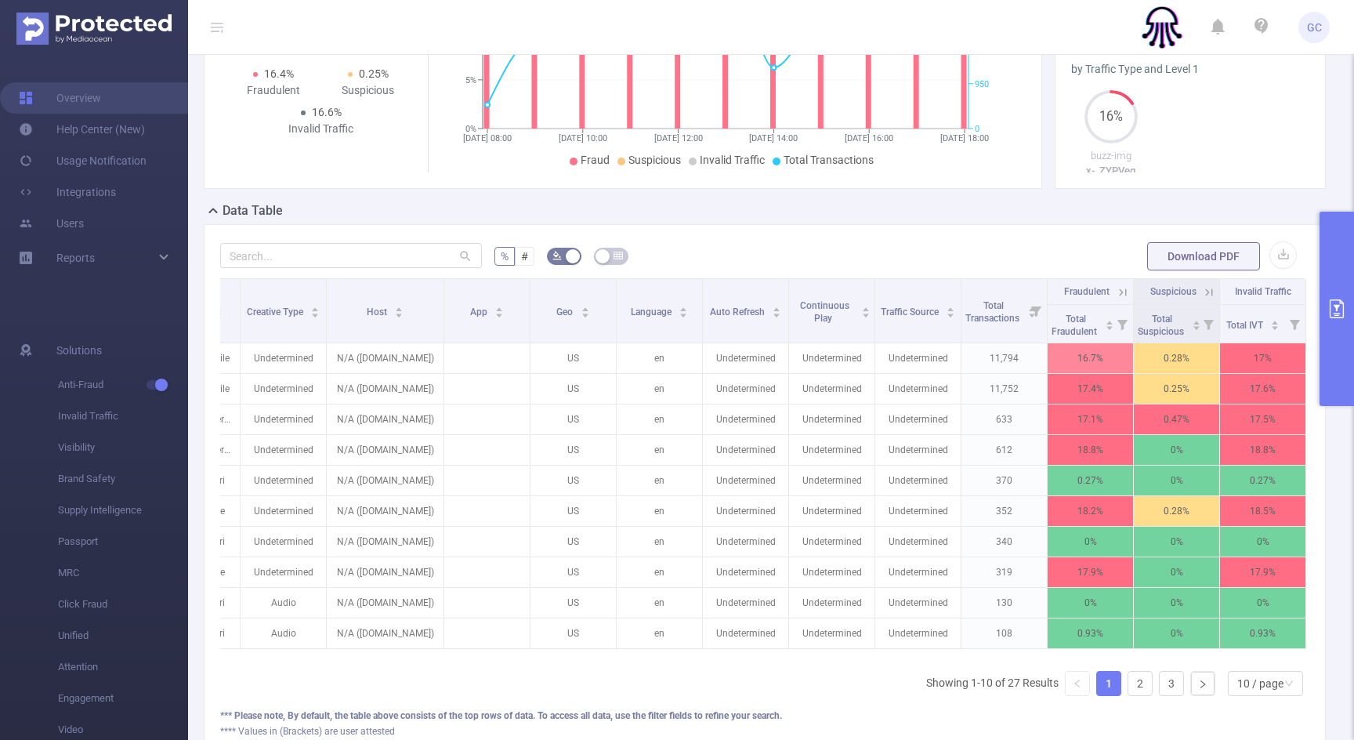
click at [1334, 289] on button "primary" at bounding box center [1336, 309] width 34 height 194
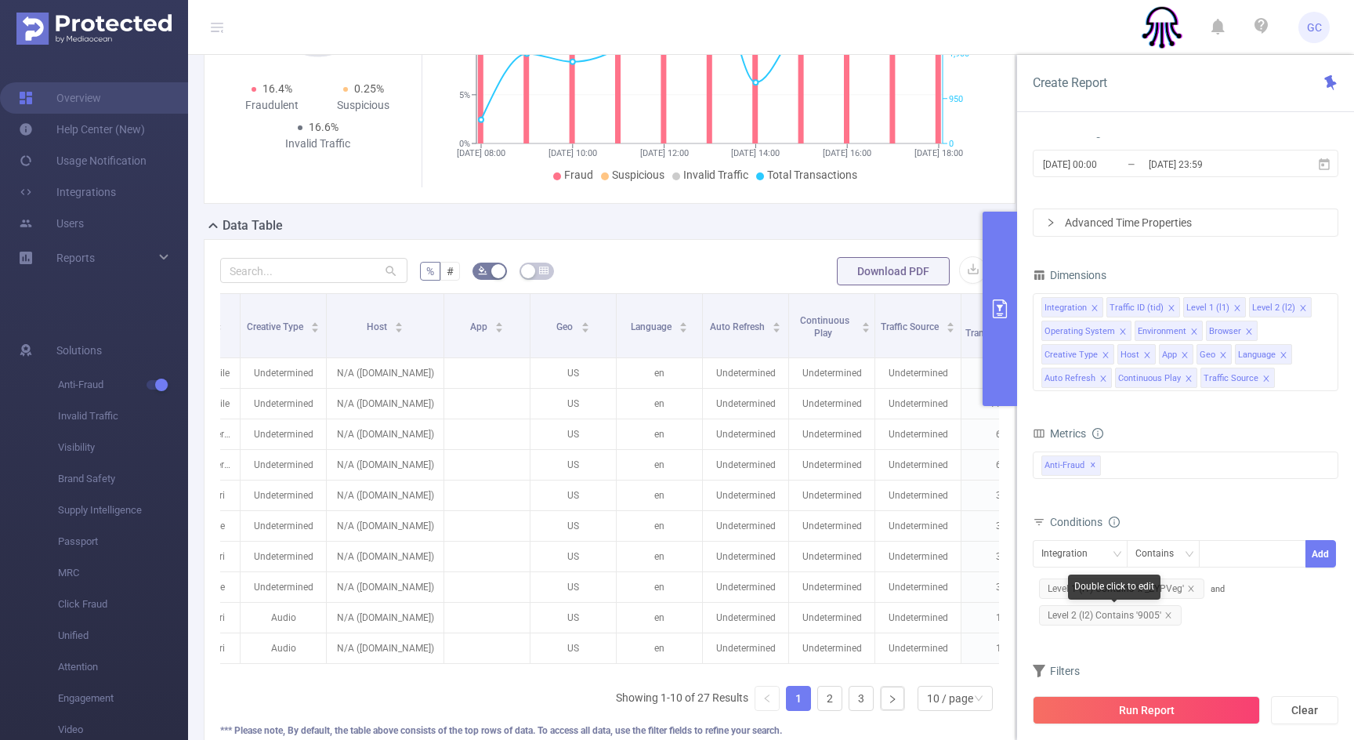
click at [1133, 610] on span "Level 2 (l2) Contains '9005'" at bounding box center [1110, 615] width 143 height 20
click at [1134, 609] on span "Level 2 (l2) Contains '9005'" at bounding box center [1110, 615] width 143 height 20
click at [1134, 610] on span "Level 2 (l2) Contains '9005'" at bounding box center [1110, 615] width 143 height 20
click at [1250, 552] on li "9005" at bounding box center [1230, 554] width 47 height 20
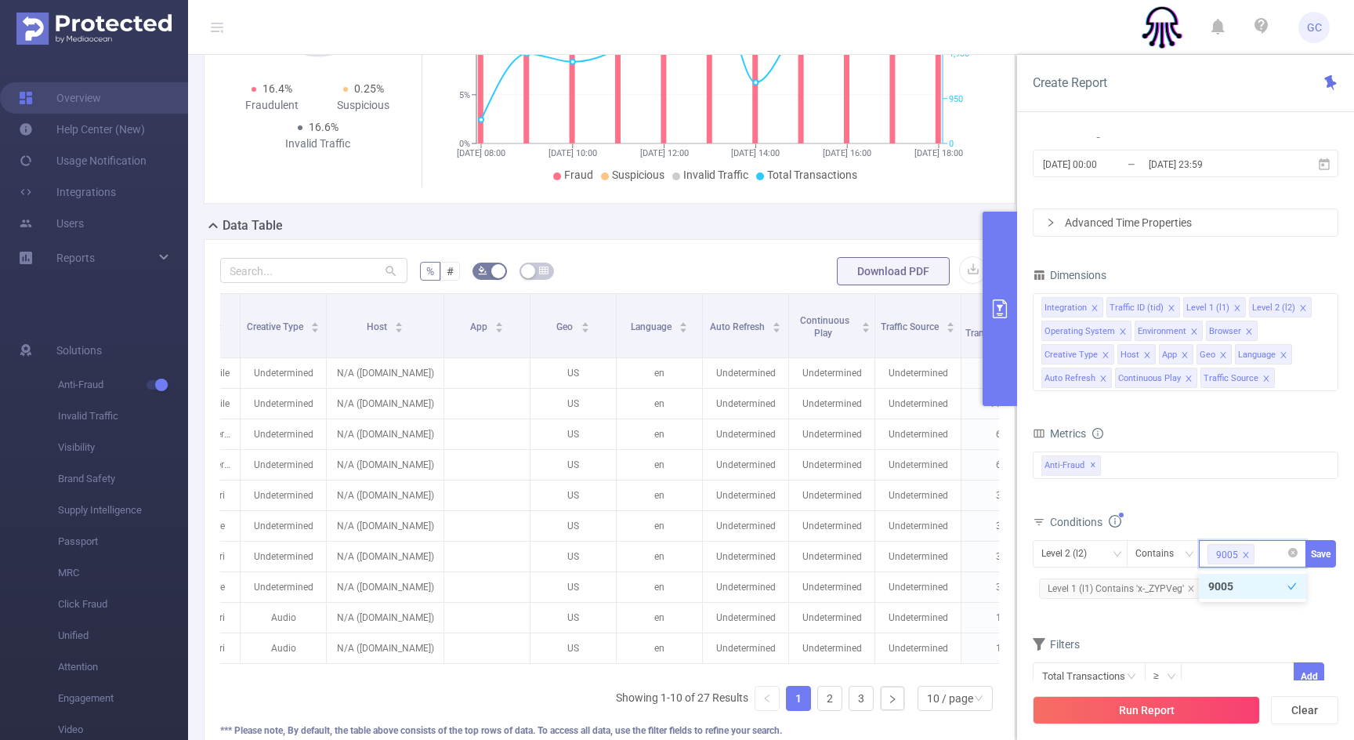
click at [1245, 553] on icon "icon: close" at bounding box center [1245, 554] width 5 height 5
click at [1246, 555] on div at bounding box center [1252, 554] width 90 height 26
type input "9000"
click at [1330, 551] on button "Save" at bounding box center [1320, 553] width 31 height 27
click at [1154, 707] on button "Run Report" at bounding box center [1146, 710] width 227 height 28
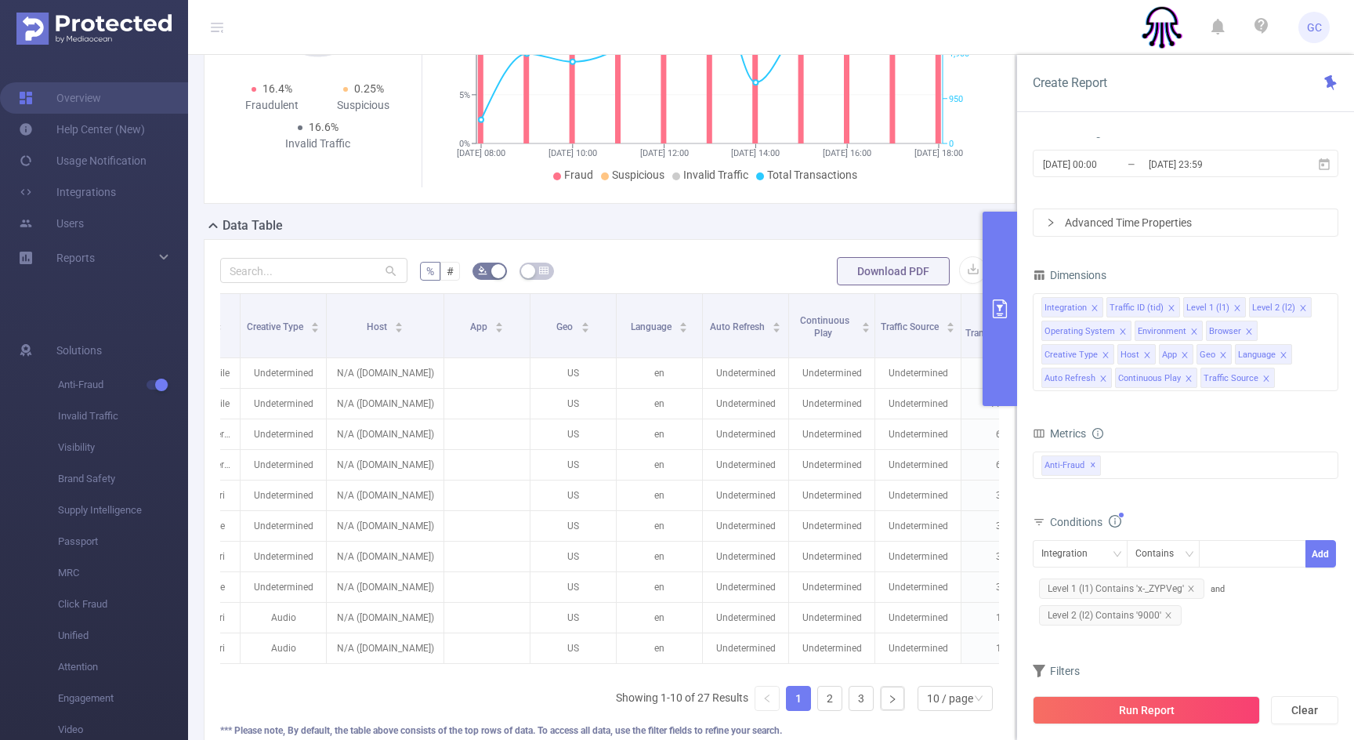
scroll to position [49, 0]
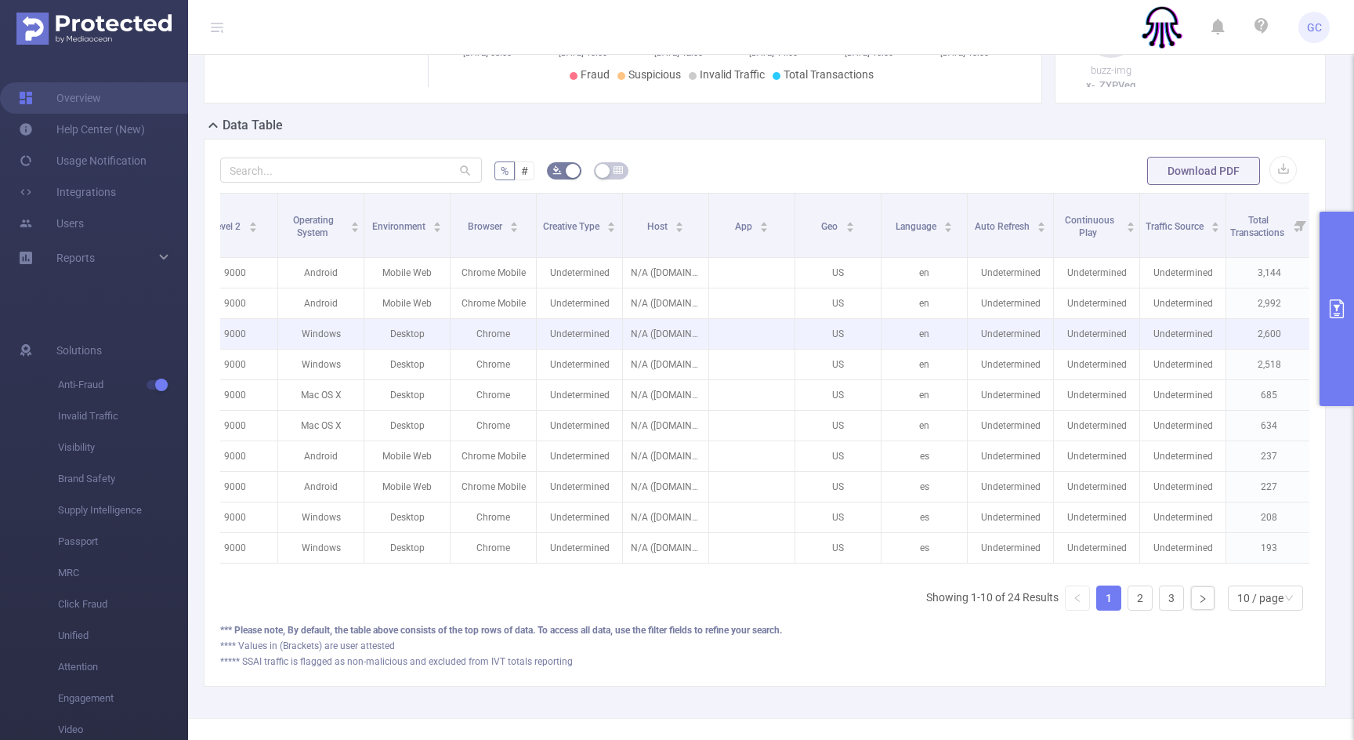
scroll to position [0, 552]
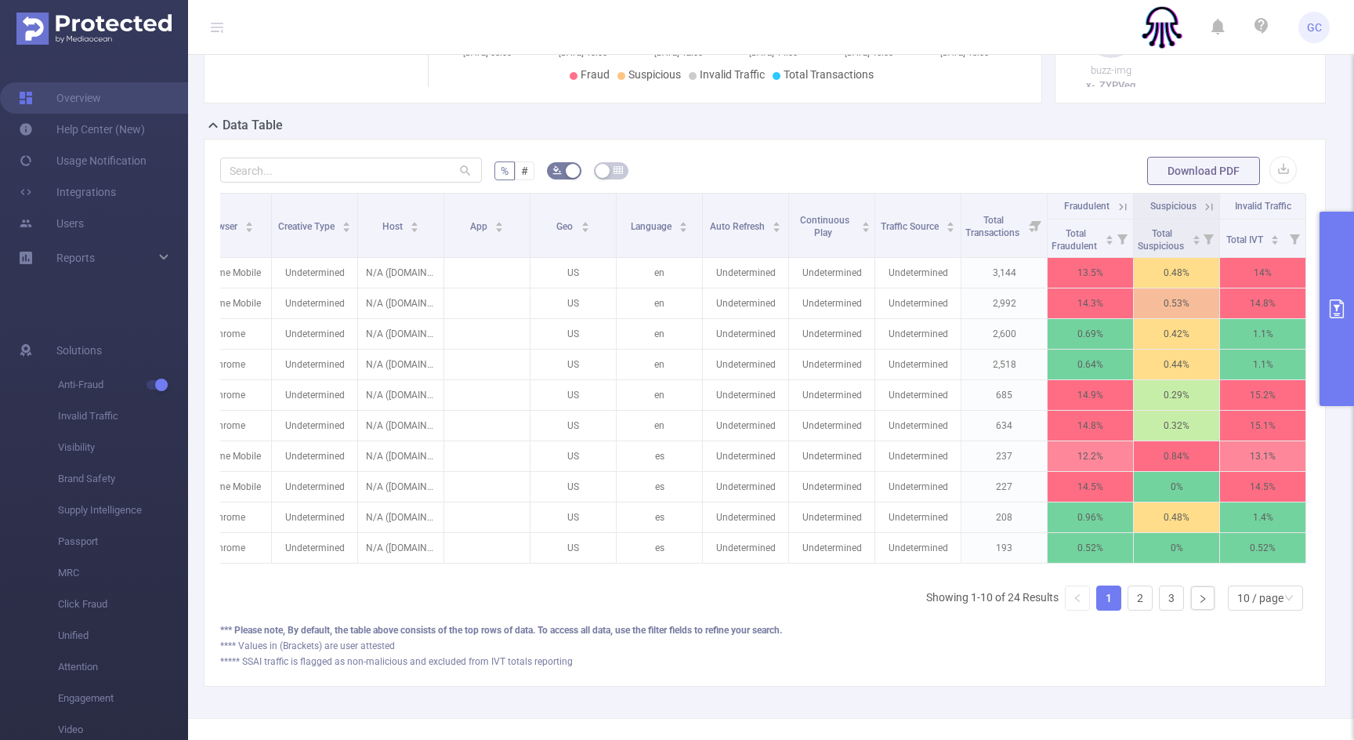
click at [1125, 210] on icon at bounding box center [1123, 206] width 7 height 7
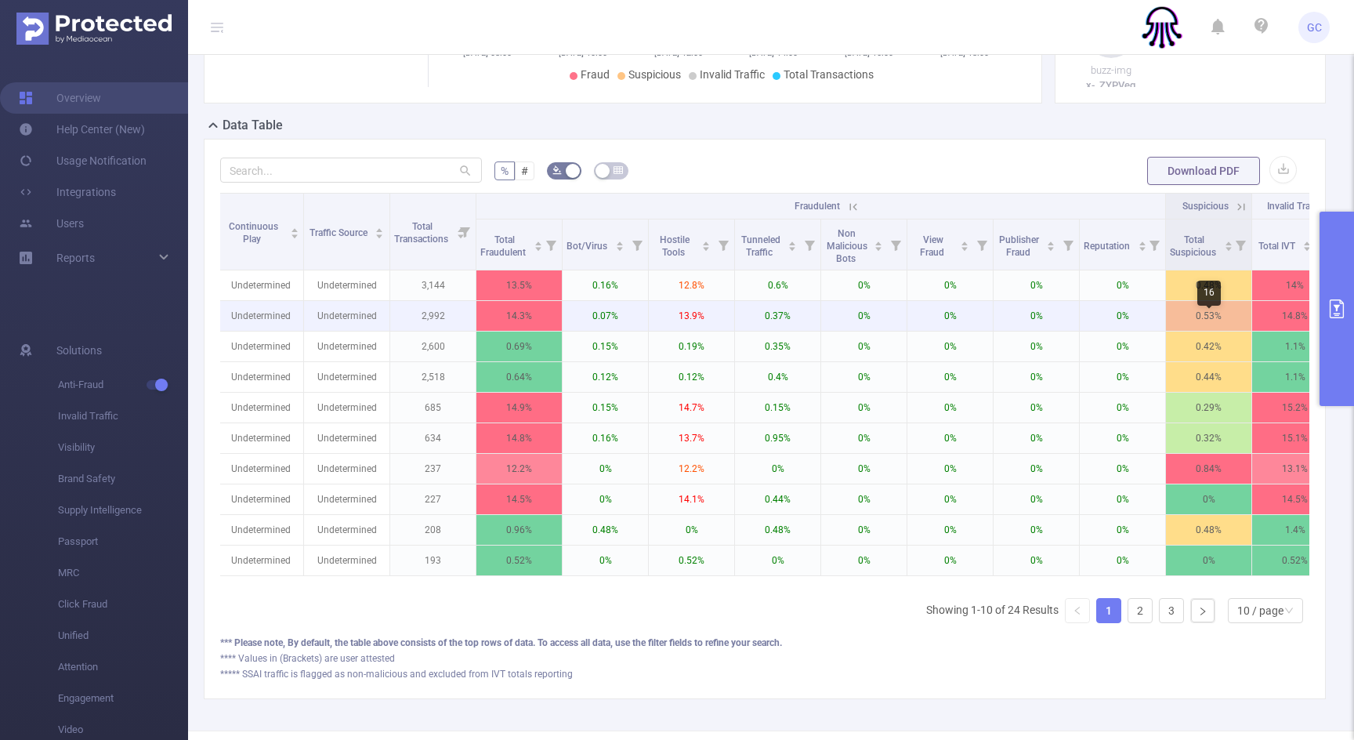
scroll to position [0, 1128]
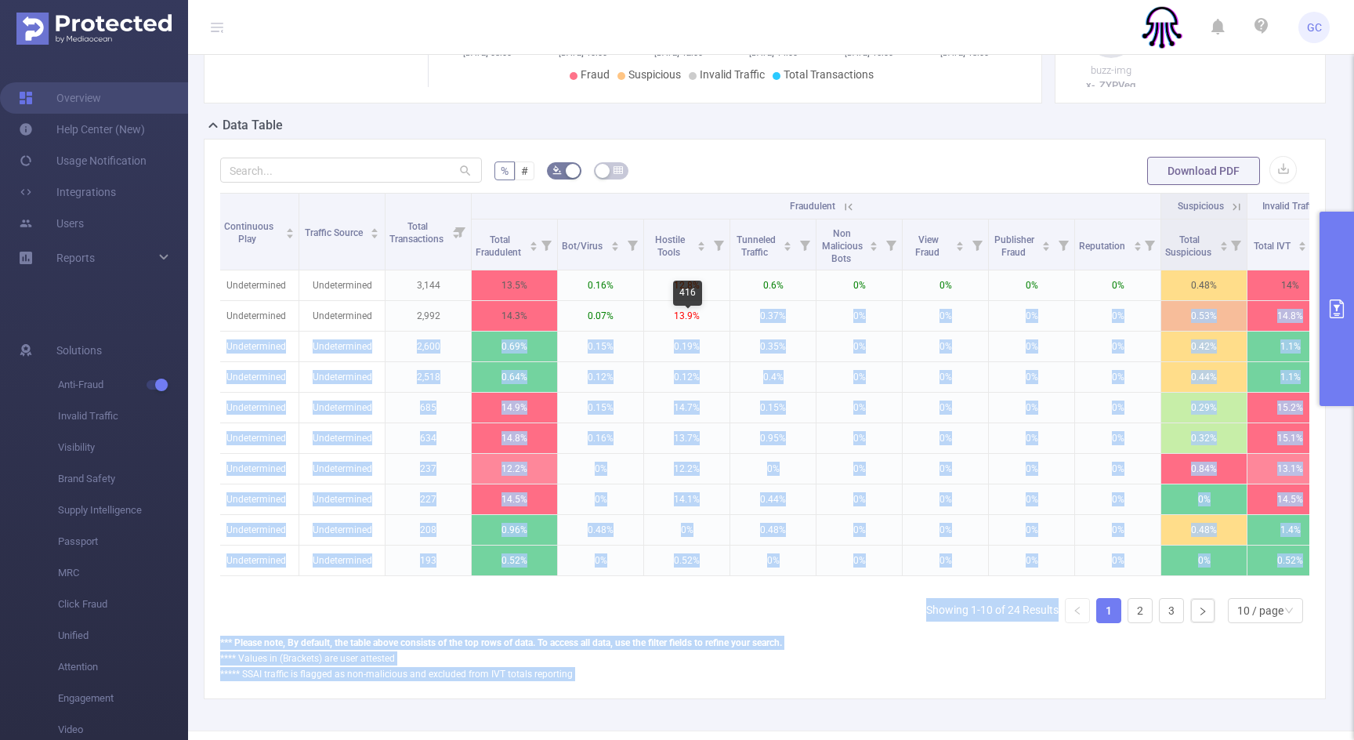
drag, startPoint x: 702, startPoint y: 331, endPoint x: 676, endPoint y: 296, distance: 43.7
click at [676, 296] on body "GC Overview Help Center (New) Usage Notification Integrations Users Reports Sol…" at bounding box center [677, 370] width 1354 height 740
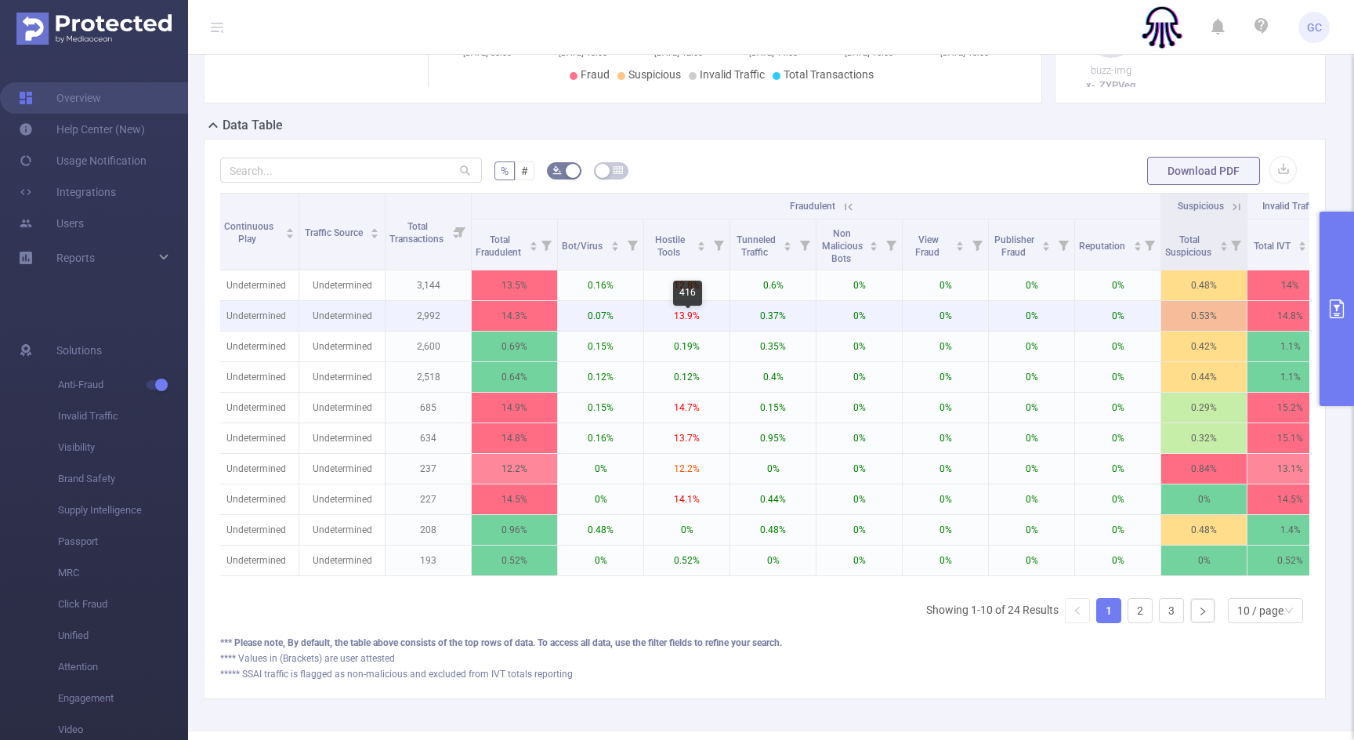
click at [697, 320] on p "13.9%" at bounding box center [686, 316] width 85 height 30
click at [700, 324] on p "13.9%" at bounding box center [686, 316] width 85 height 30
drag, startPoint x: 704, startPoint y: 326, endPoint x: 690, endPoint y: 320, distance: 15.1
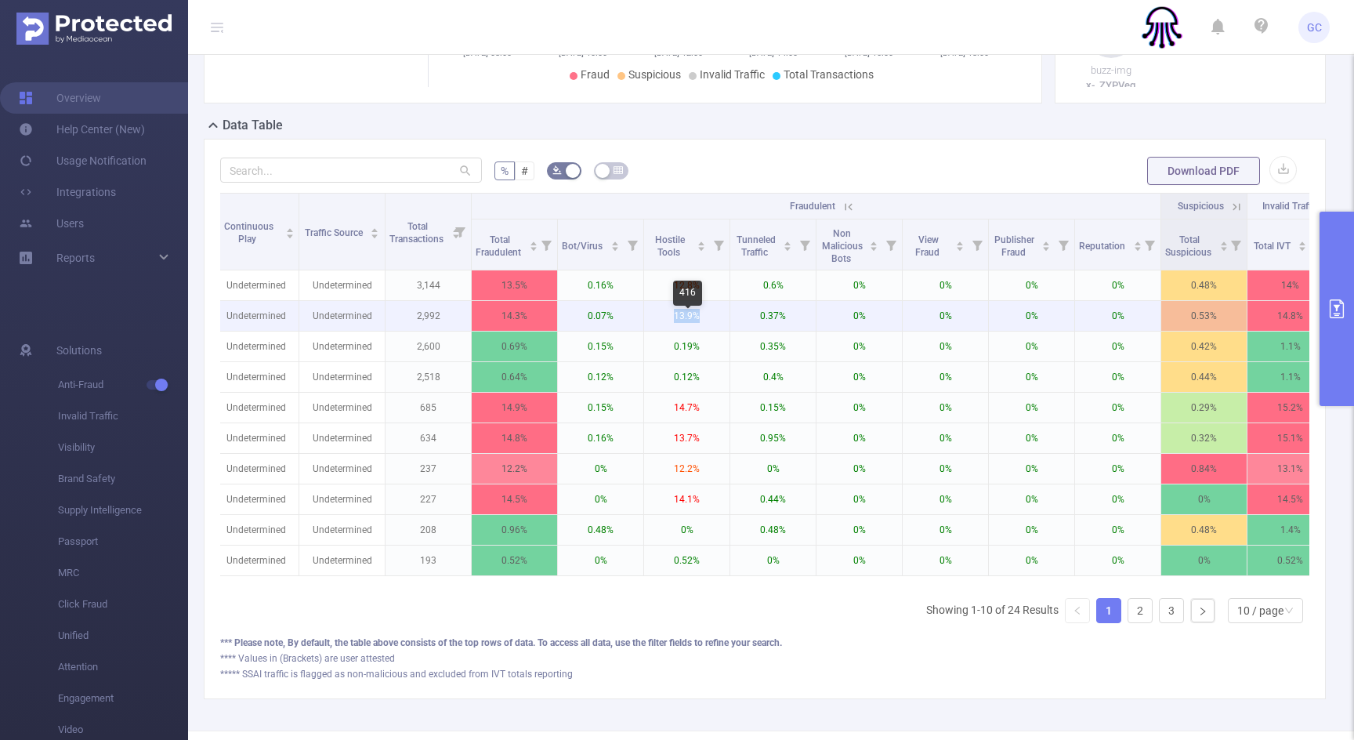
click at [690, 320] on p "13.9%" at bounding box center [686, 316] width 85 height 30
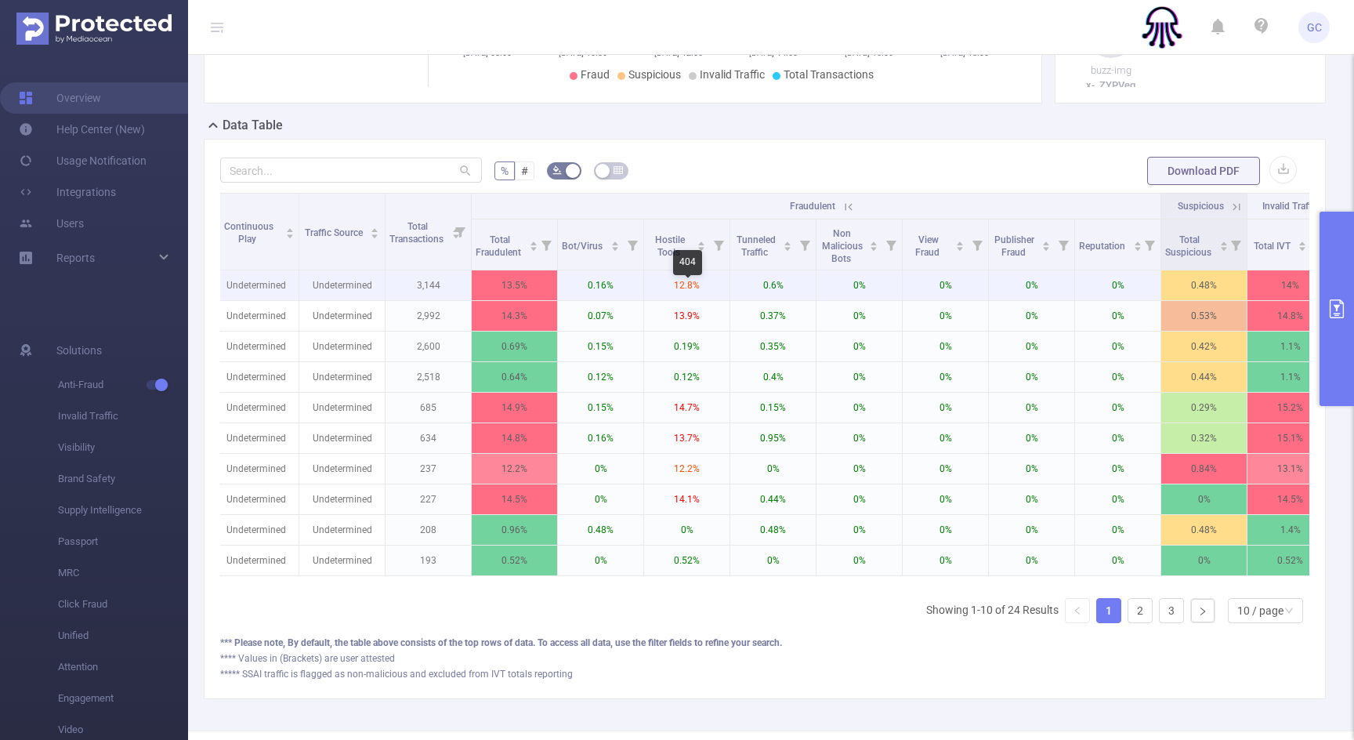
click at [702, 300] on p "12.8%" at bounding box center [686, 285] width 85 height 30
click at [694, 300] on p "12.8%" at bounding box center [686, 285] width 85 height 30
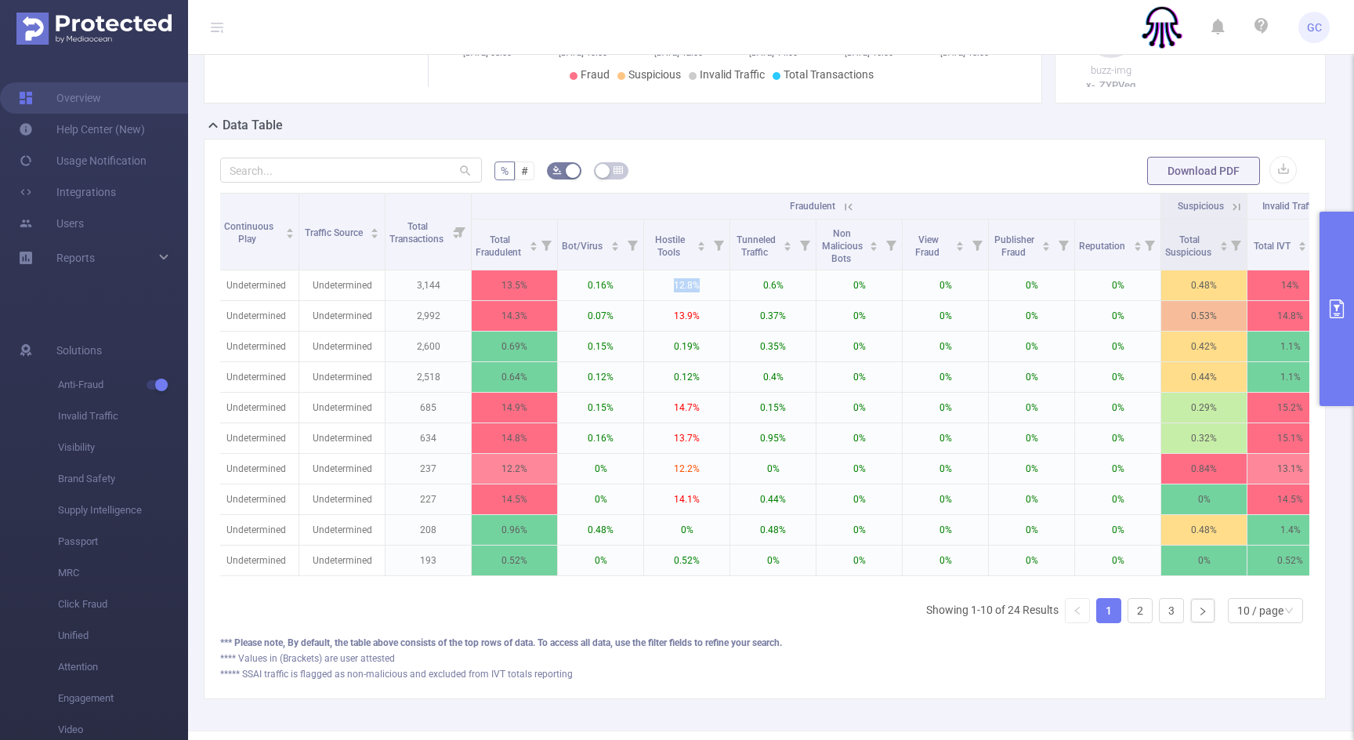
click at [1334, 304] on icon "primary" at bounding box center [1337, 308] width 14 height 19
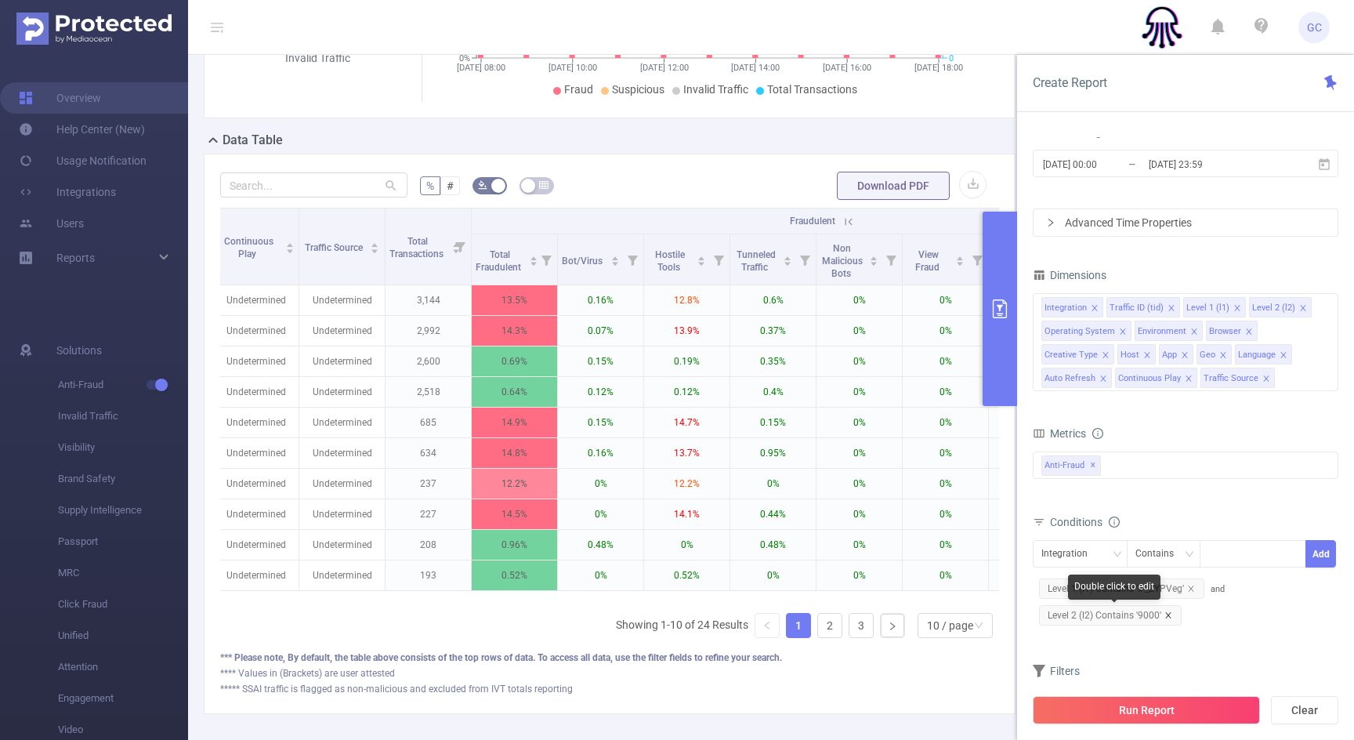
click at [1170, 612] on icon "icon: close" at bounding box center [1168, 615] width 8 height 8
click at [1138, 585] on span "Level 1 (l1) Contains 'x-_ZYPVeg'" at bounding box center [1121, 588] width 165 height 20
click at [1069, 553] on div "Level 1 (l1)" at bounding box center [1069, 554] width 56 height 26
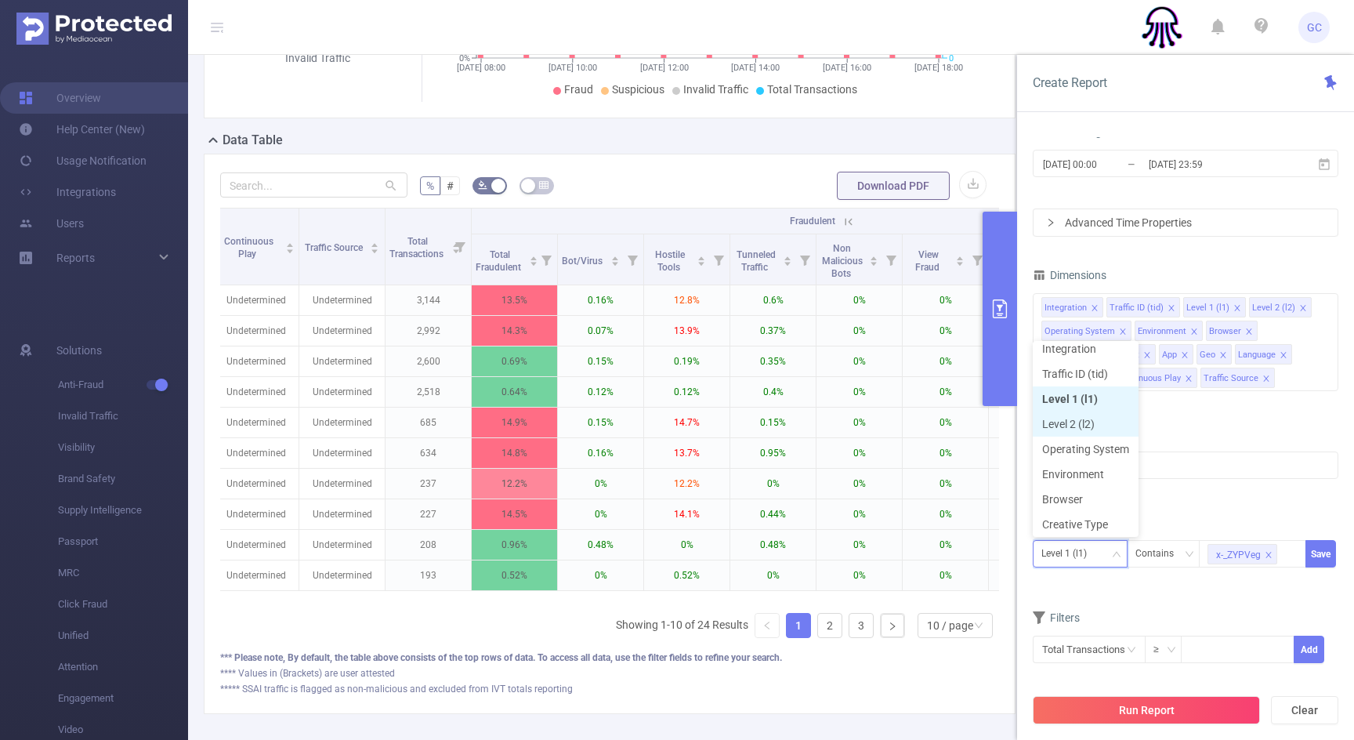
scroll to position [0, 0]
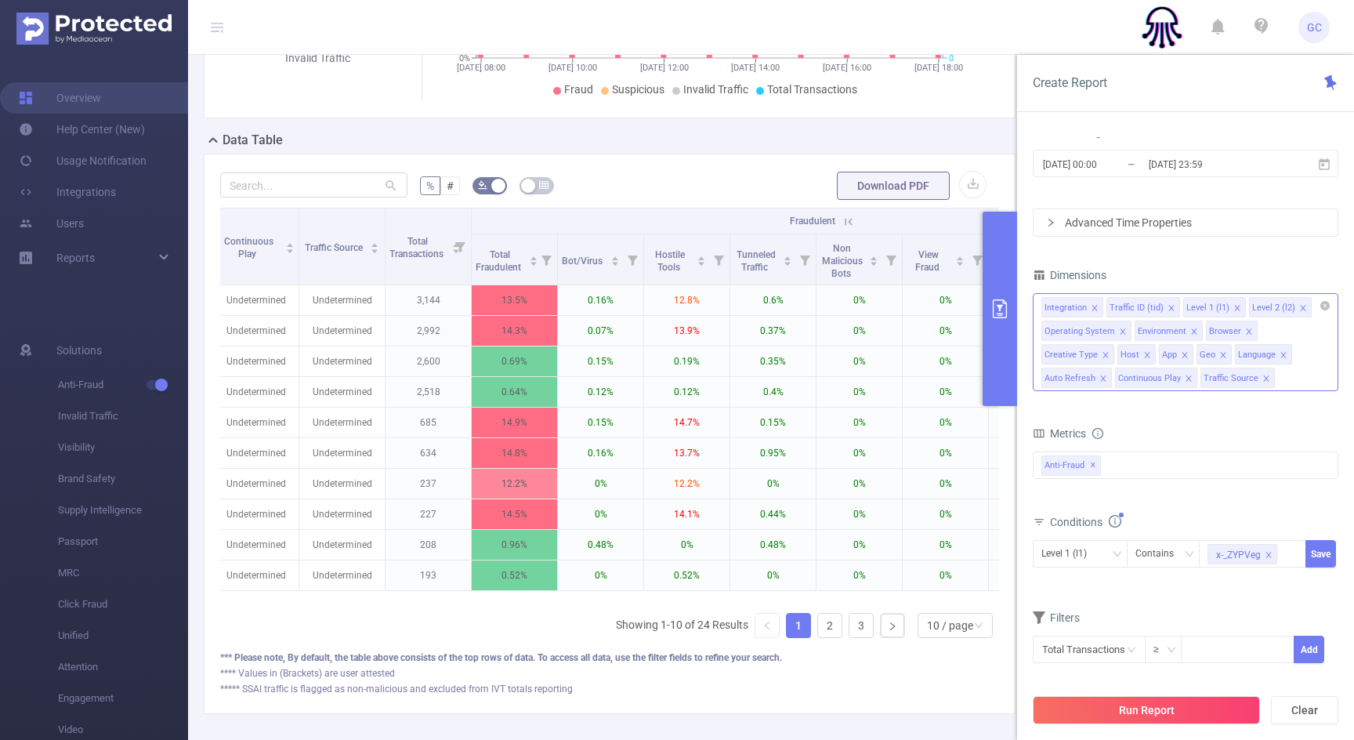
click at [1273, 329] on div "Integration Traffic ID (tid) Level 1 (l1) Level 2 (l2) Operating System Environ…" at bounding box center [1186, 342] width 306 height 98
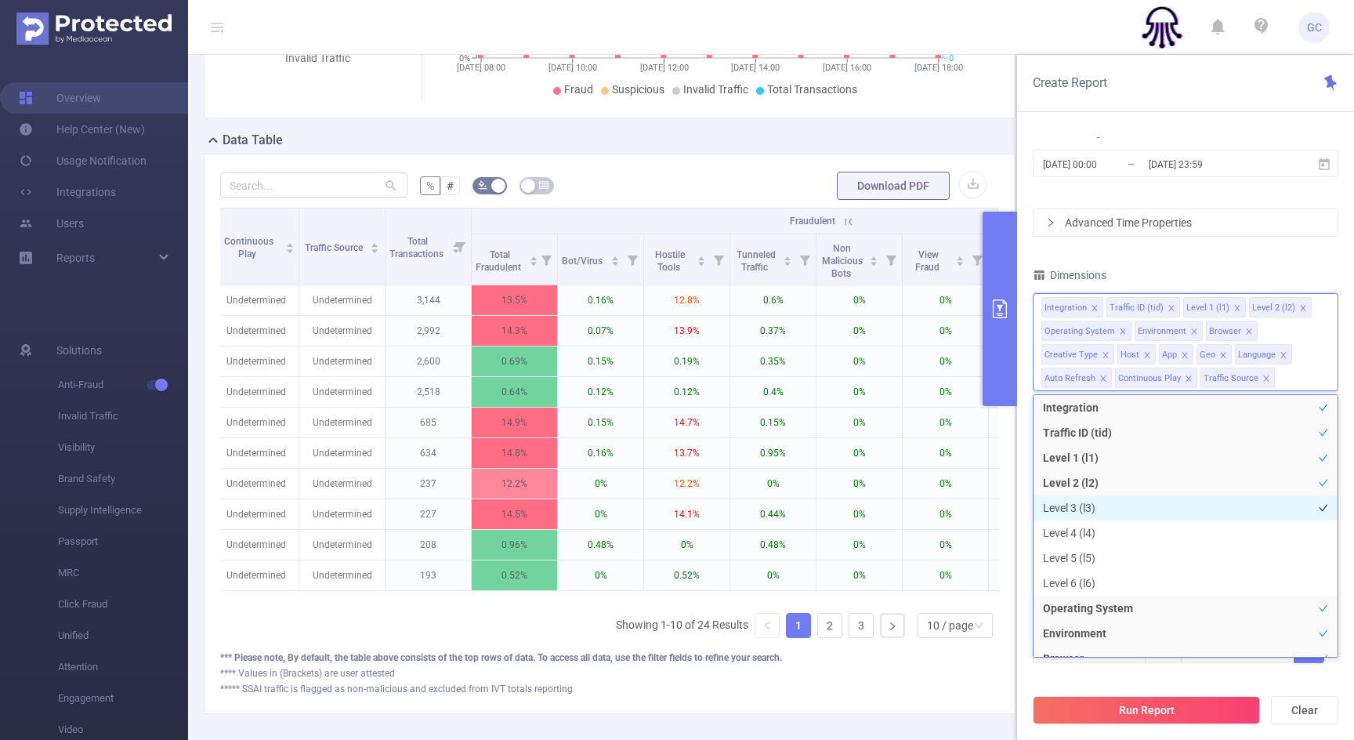
click at [1060, 513] on li "Level 3 (l3)" at bounding box center [1185, 507] width 304 height 25
drag, startPoint x: 1063, startPoint y: 534, endPoint x: 1065, endPoint y: 542, distance: 8.0
click at [1063, 534] on li "Level 4 (l4)" at bounding box center [1185, 532] width 304 height 25
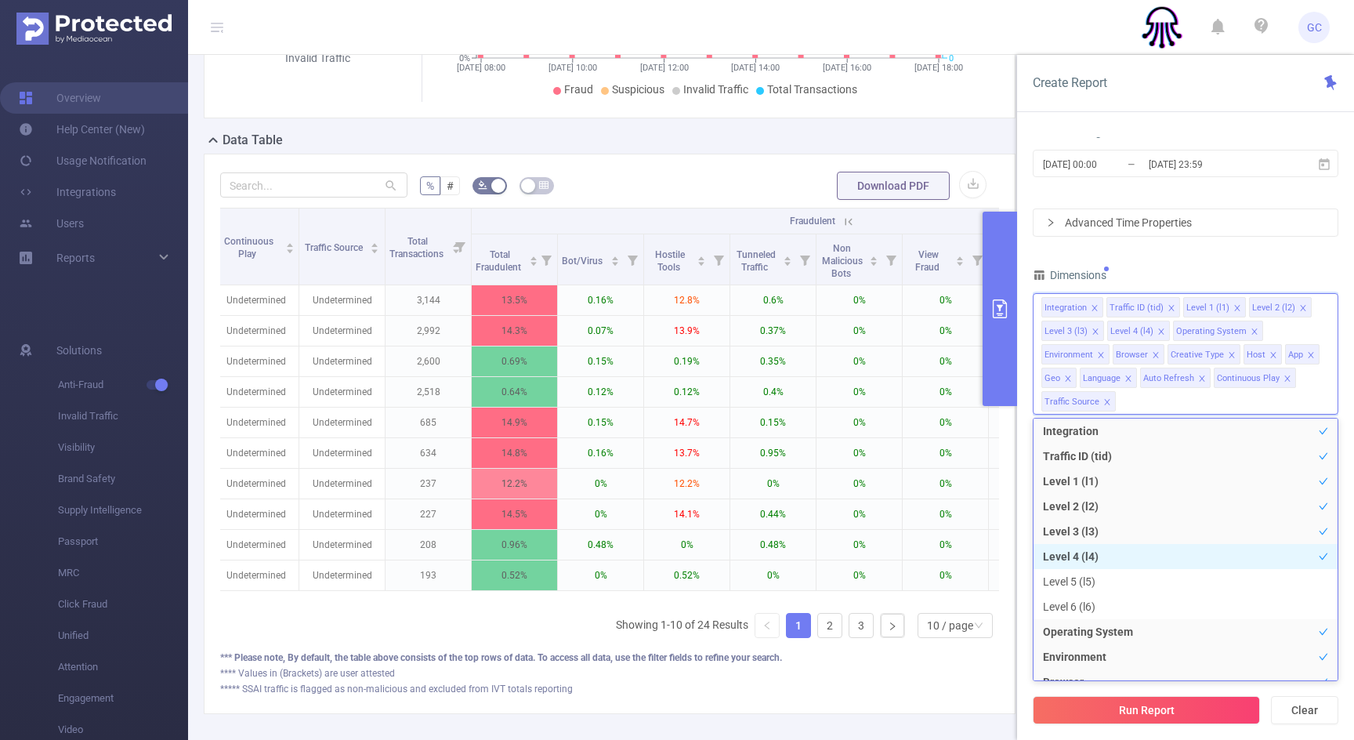
click at [1065, 552] on li "Level 4 (l4)" at bounding box center [1185, 556] width 304 height 25
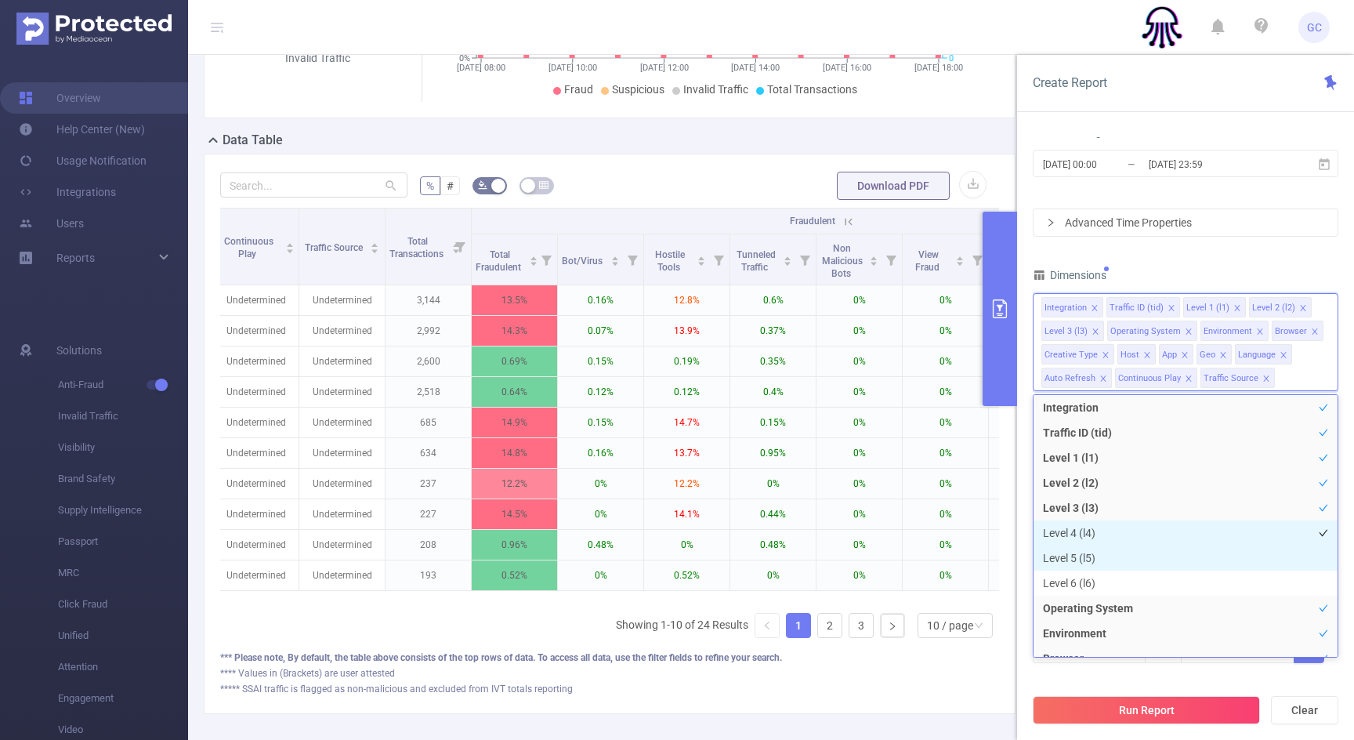
click at [1063, 544] on li "Level 4 (l4)" at bounding box center [1185, 532] width 304 height 25
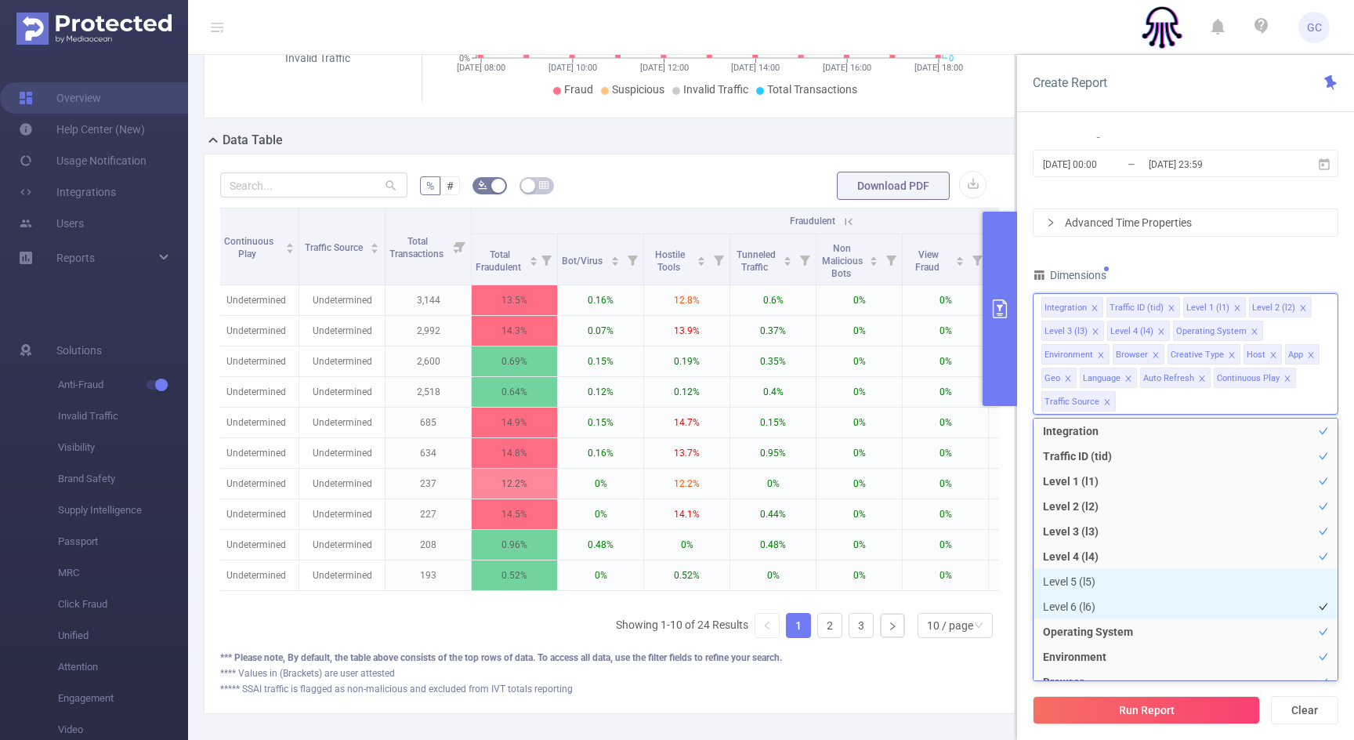
drag, startPoint x: 1071, startPoint y: 588, endPoint x: 1078, endPoint y: 598, distance: 12.4
click at [1071, 588] on li "Level 5 (l5)" at bounding box center [1185, 581] width 304 height 25
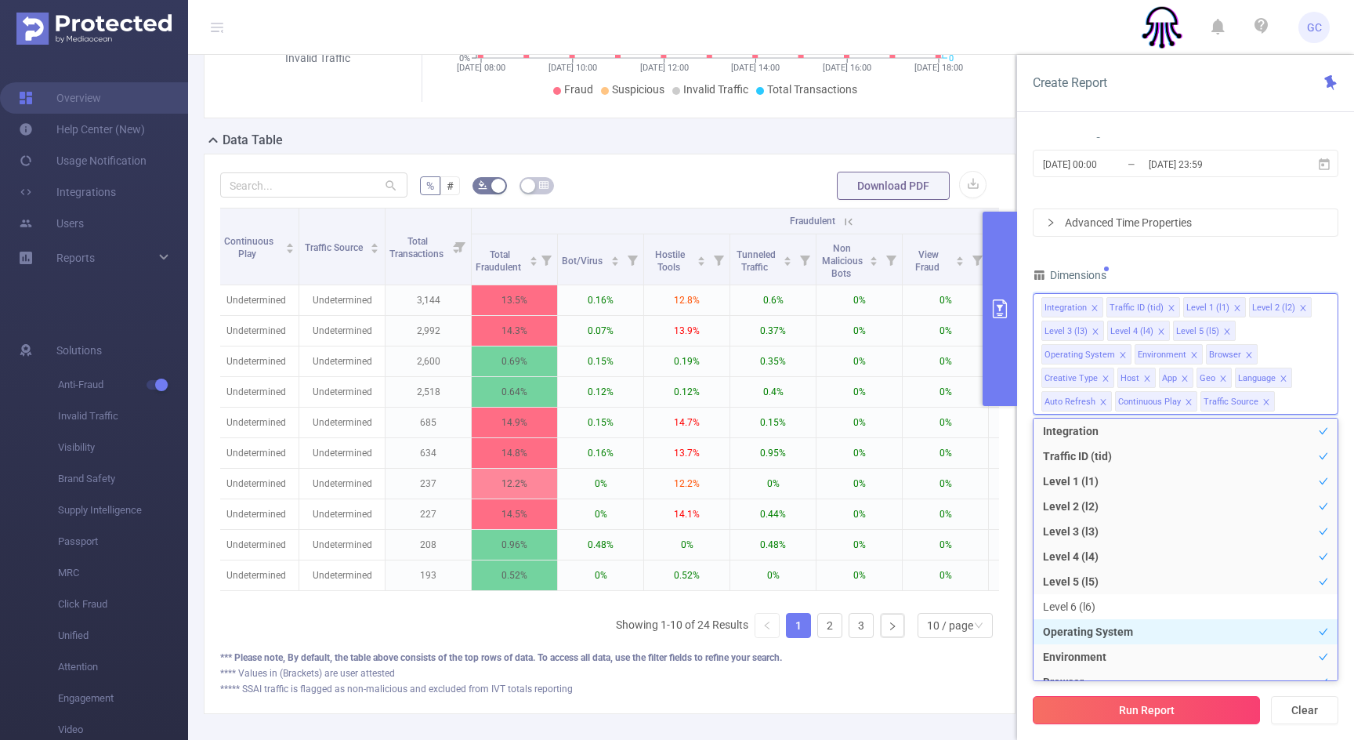
scroll to position [17, 0]
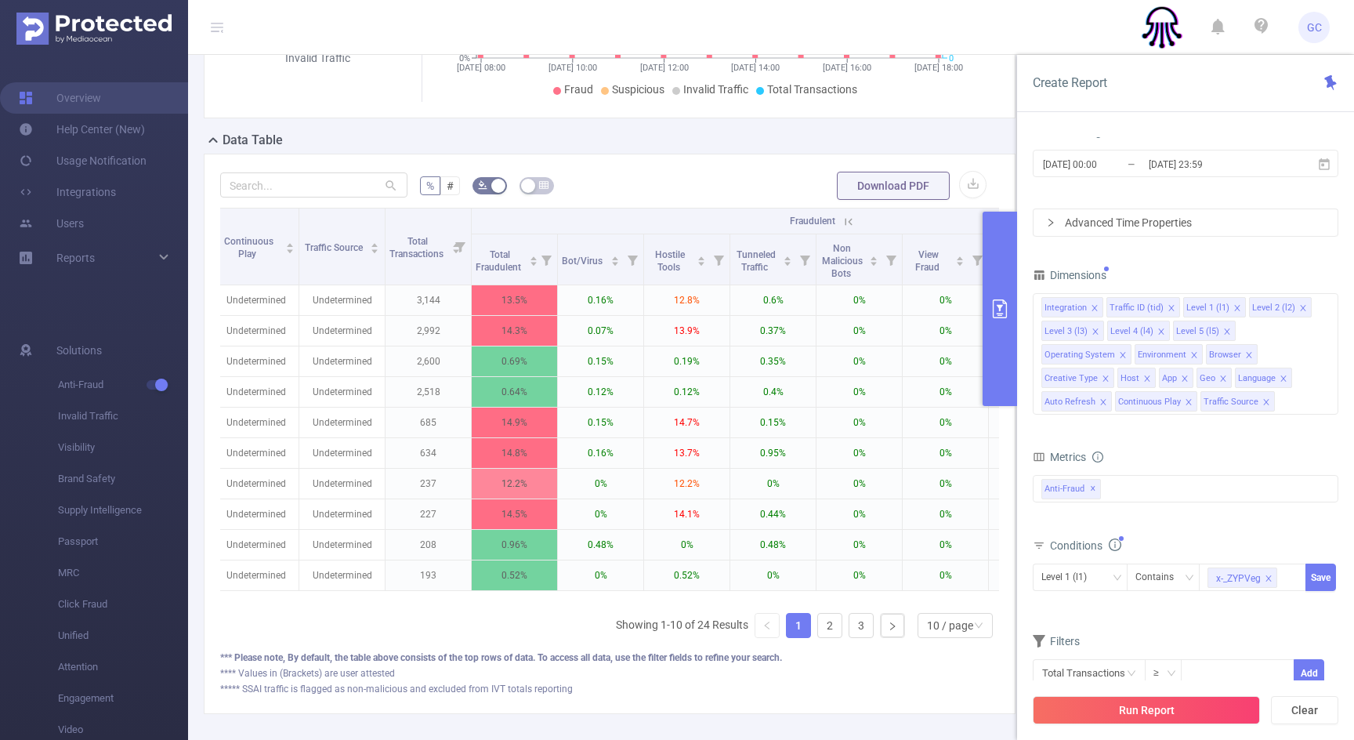
click at [1255, 686] on div "Run Report Clear" at bounding box center [1185, 710] width 337 height 60
click at [1076, 581] on div "Level 1 (l1)" at bounding box center [1069, 577] width 56 height 26
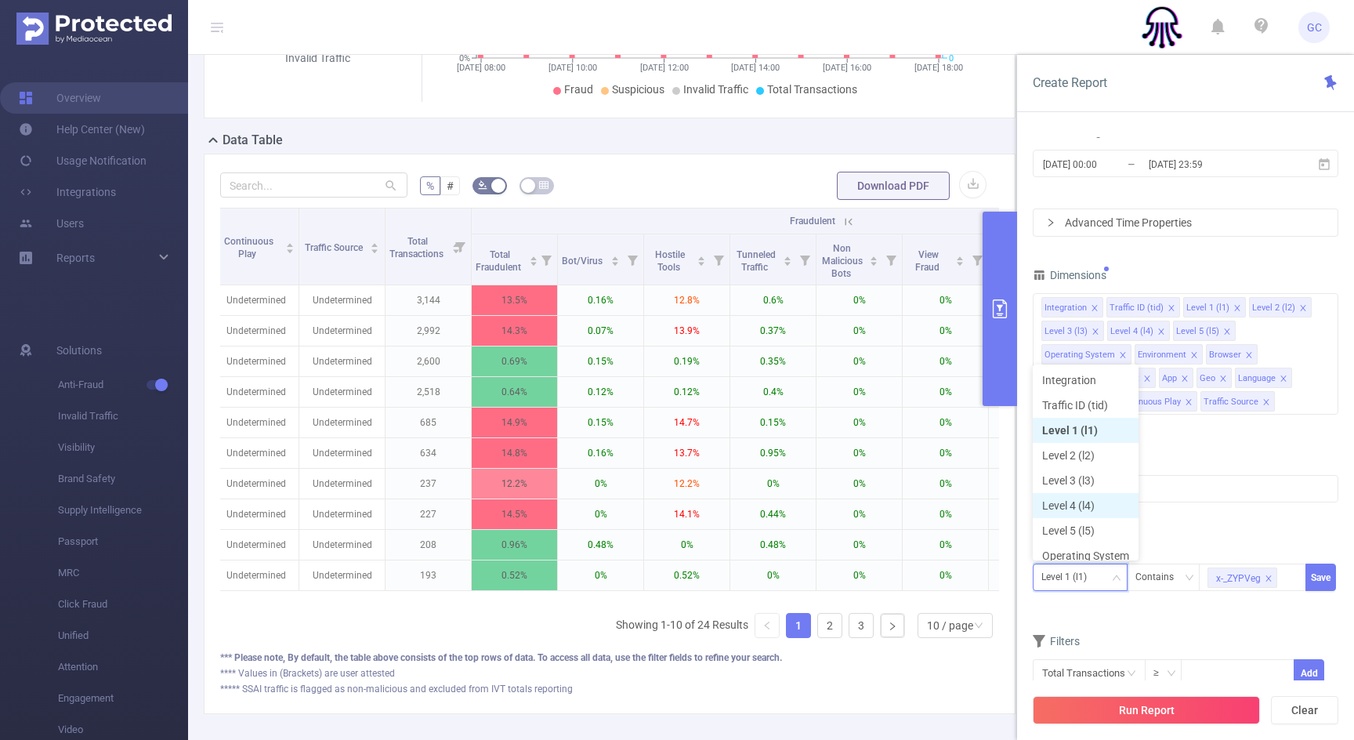
scroll to position [8, 0]
click at [1077, 498] on li "Level 4 (l4)" at bounding box center [1086, 497] width 106 height 25
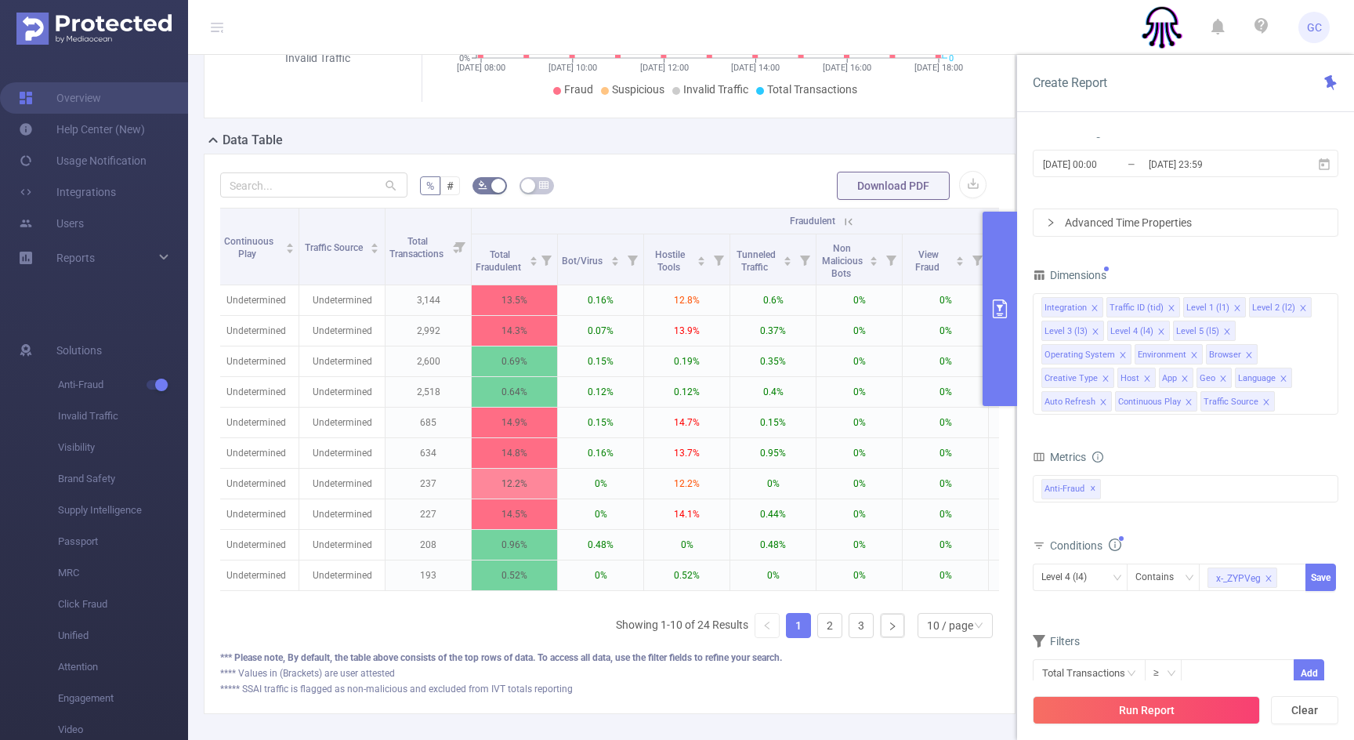
drag, startPoint x: 1317, startPoint y: 580, endPoint x: 1302, endPoint y: 592, distance: 19.5
click at [1317, 580] on button "Save" at bounding box center [1320, 576] width 31 height 27
click at [1130, 704] on button "Run Report" at bounding box center [1146, 710] width 227 height 28
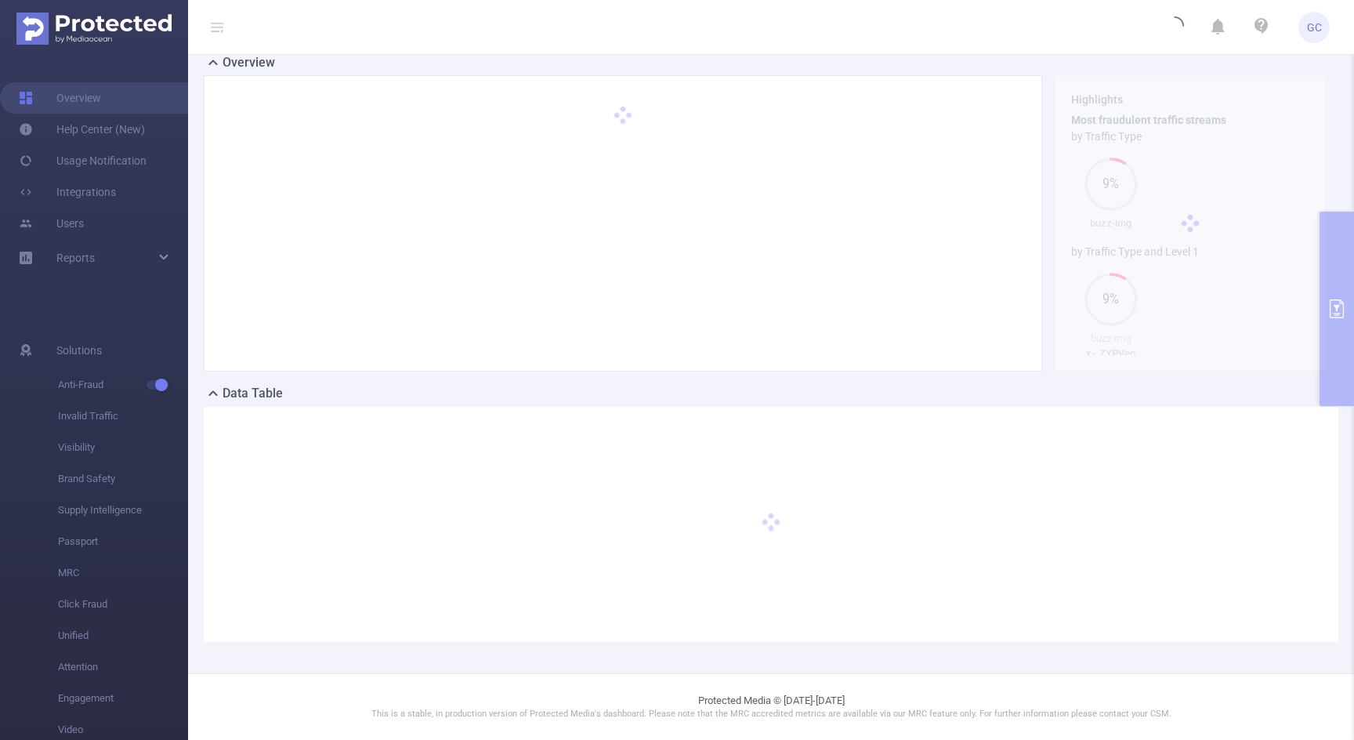
scroll to position [49, 0]
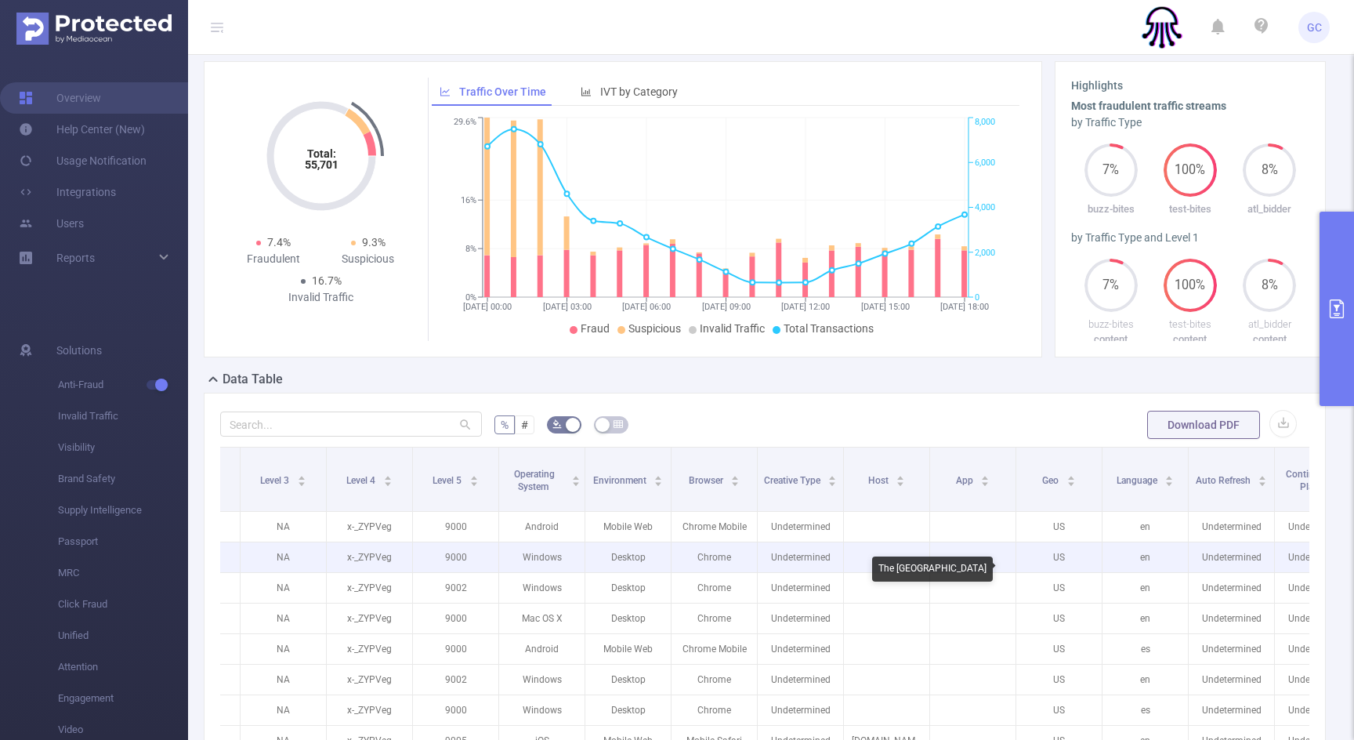
scroll to position [0, 811]
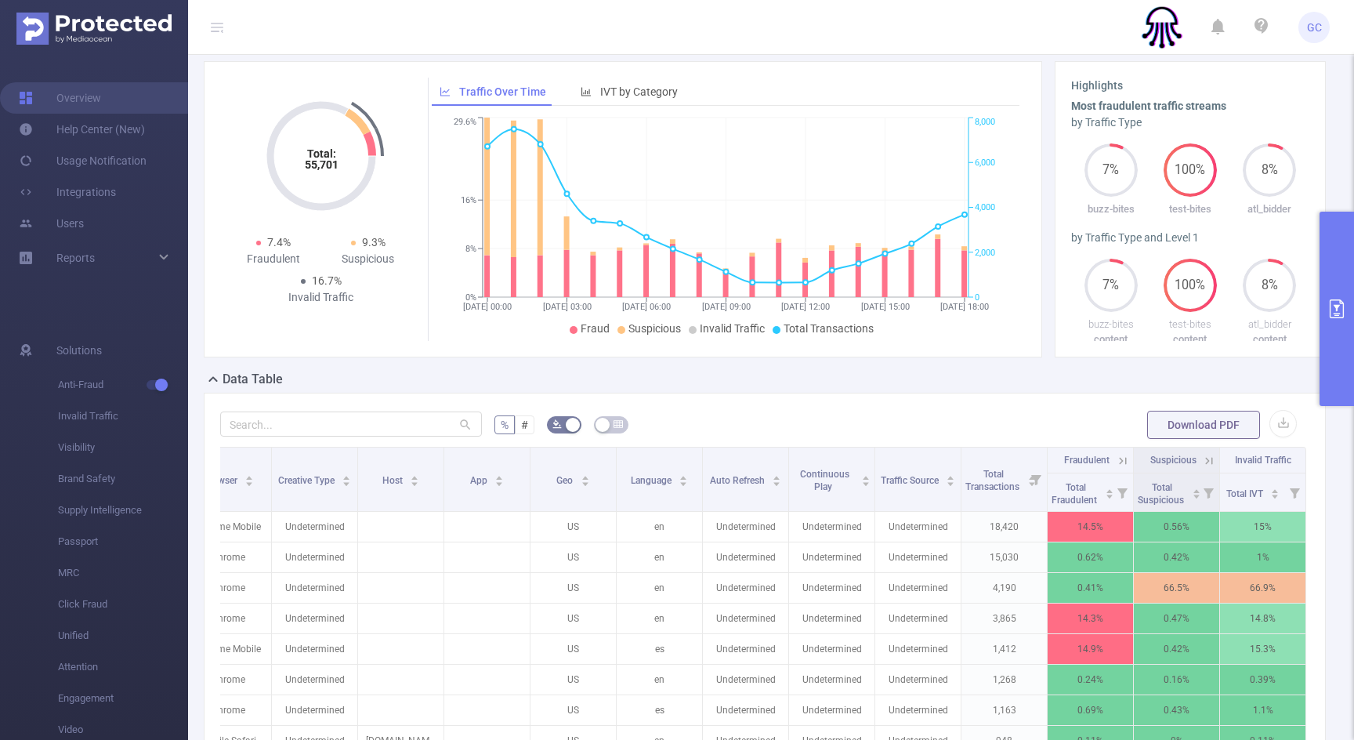
click at [1208, 464] on icon at bounding box center [1209, 460] width 7 height 7
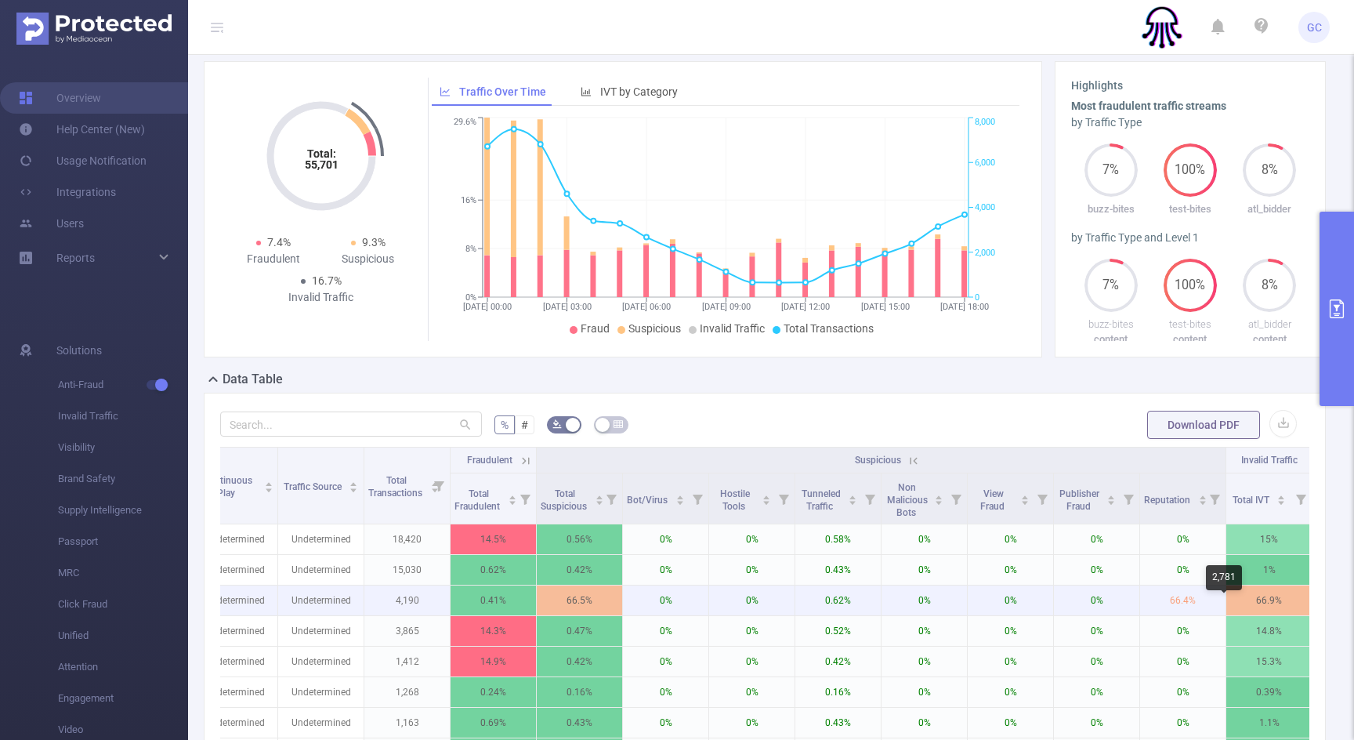
scroll to position [0, 1414]
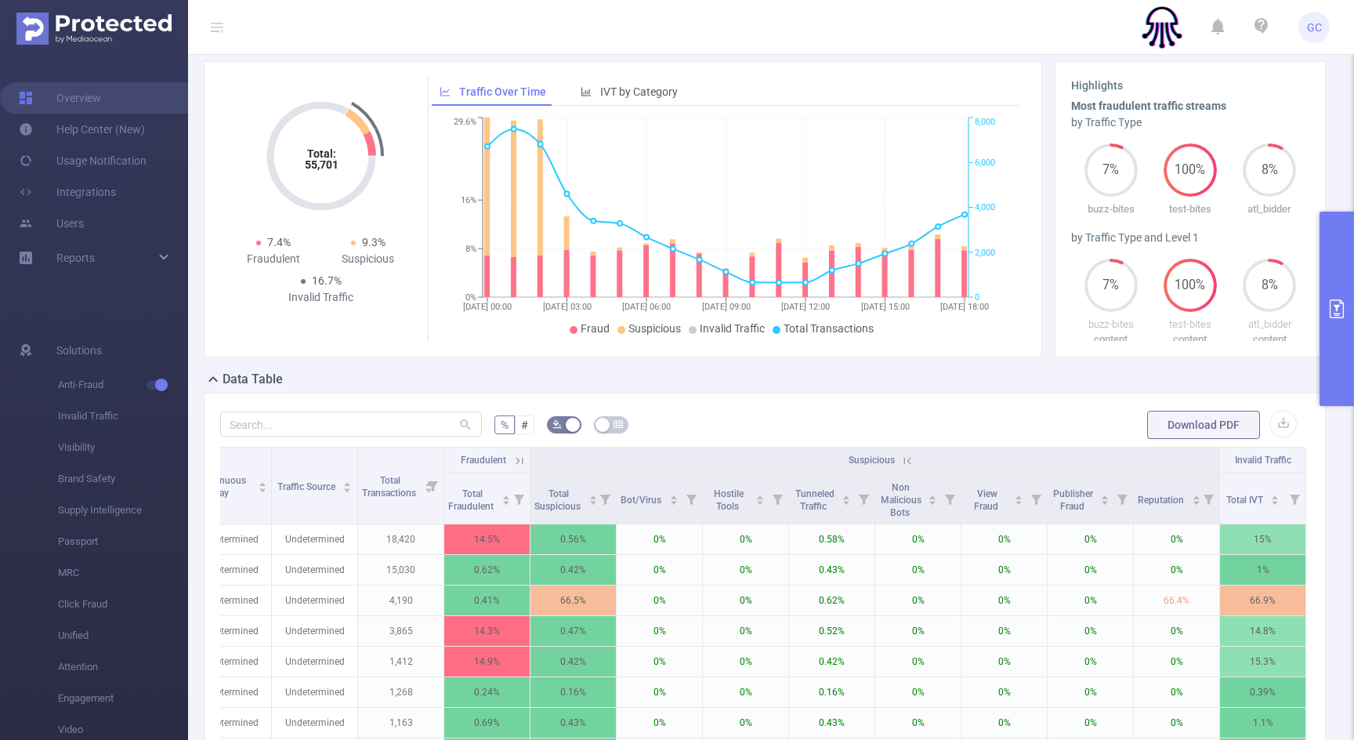
click at [906, 468] on icon at bounding box center [907, 461] width 14 height 14
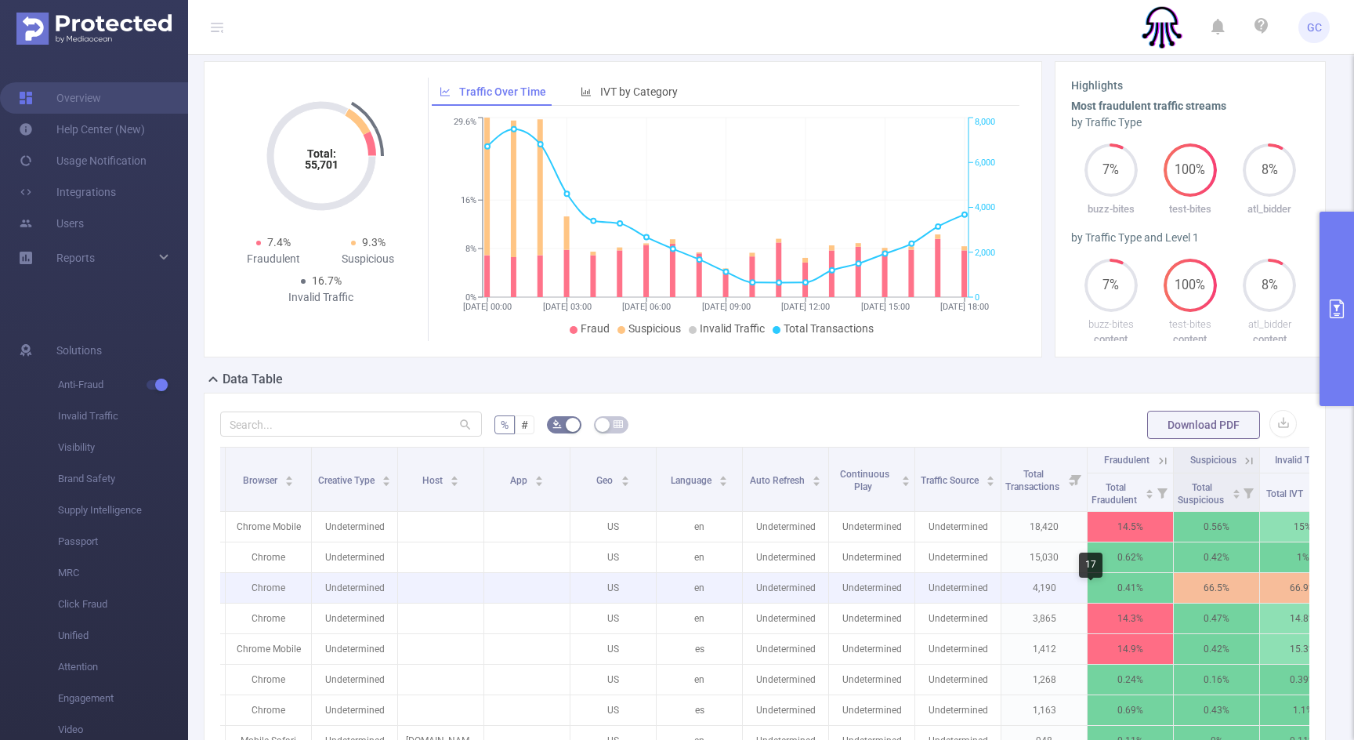
scroll to position [0, 811]
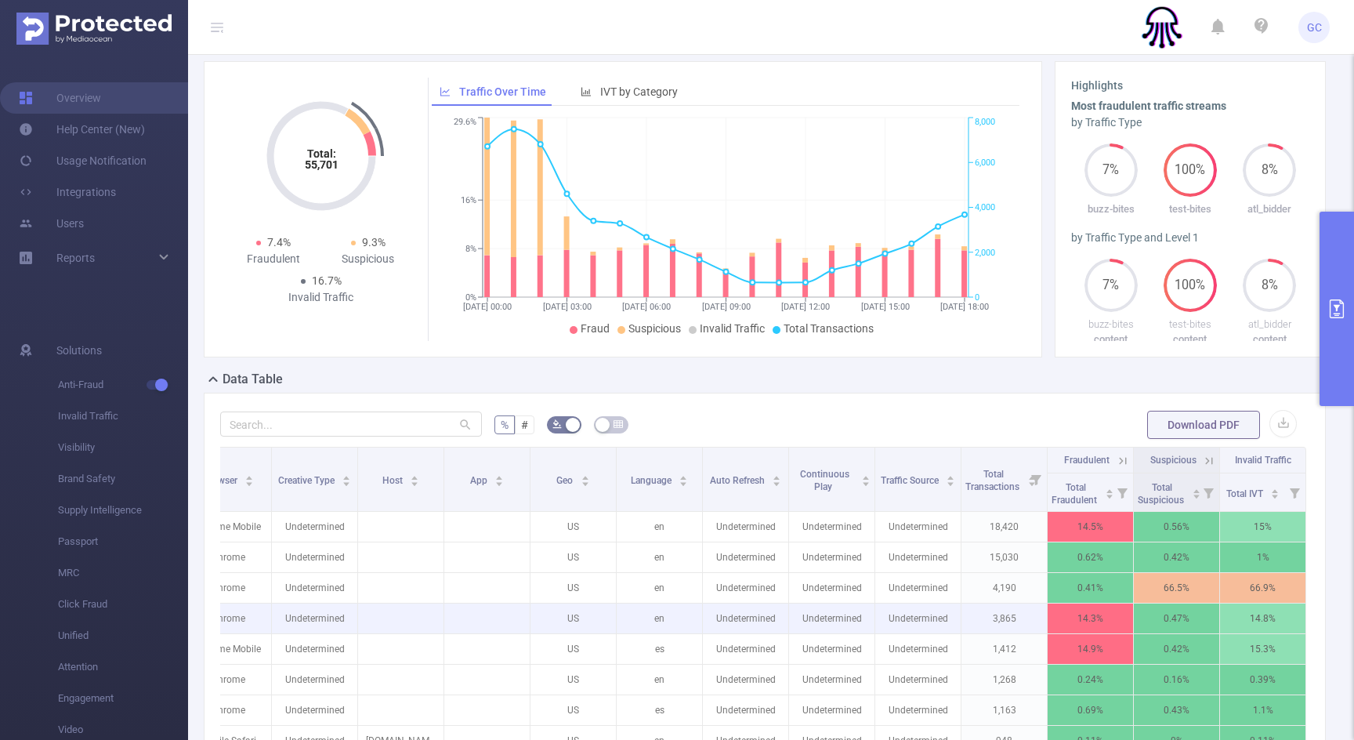
click at [1005, 628] on p "3,865" at bounding box center [1003, 618] width 85 height 30
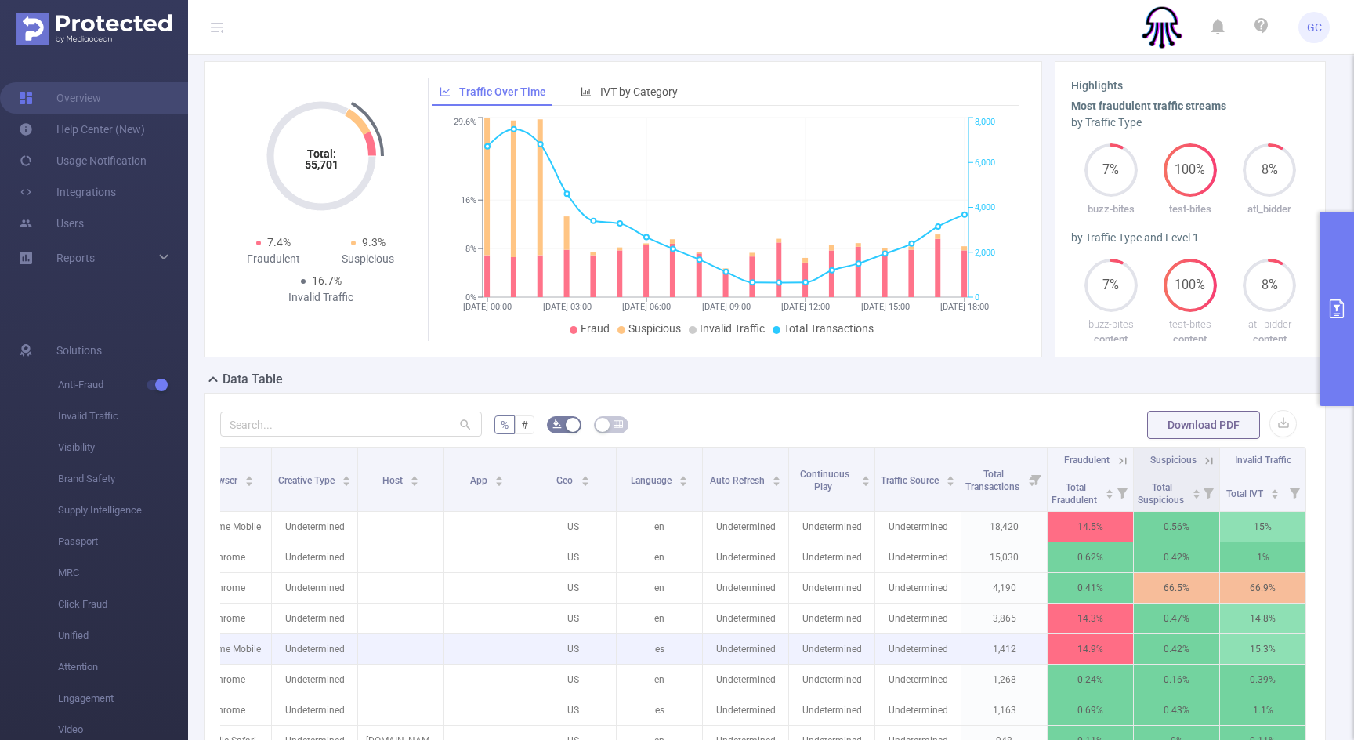
click at [1007, 657] on p "1,412" at bounding box center [1003, 649] width 85 height 30
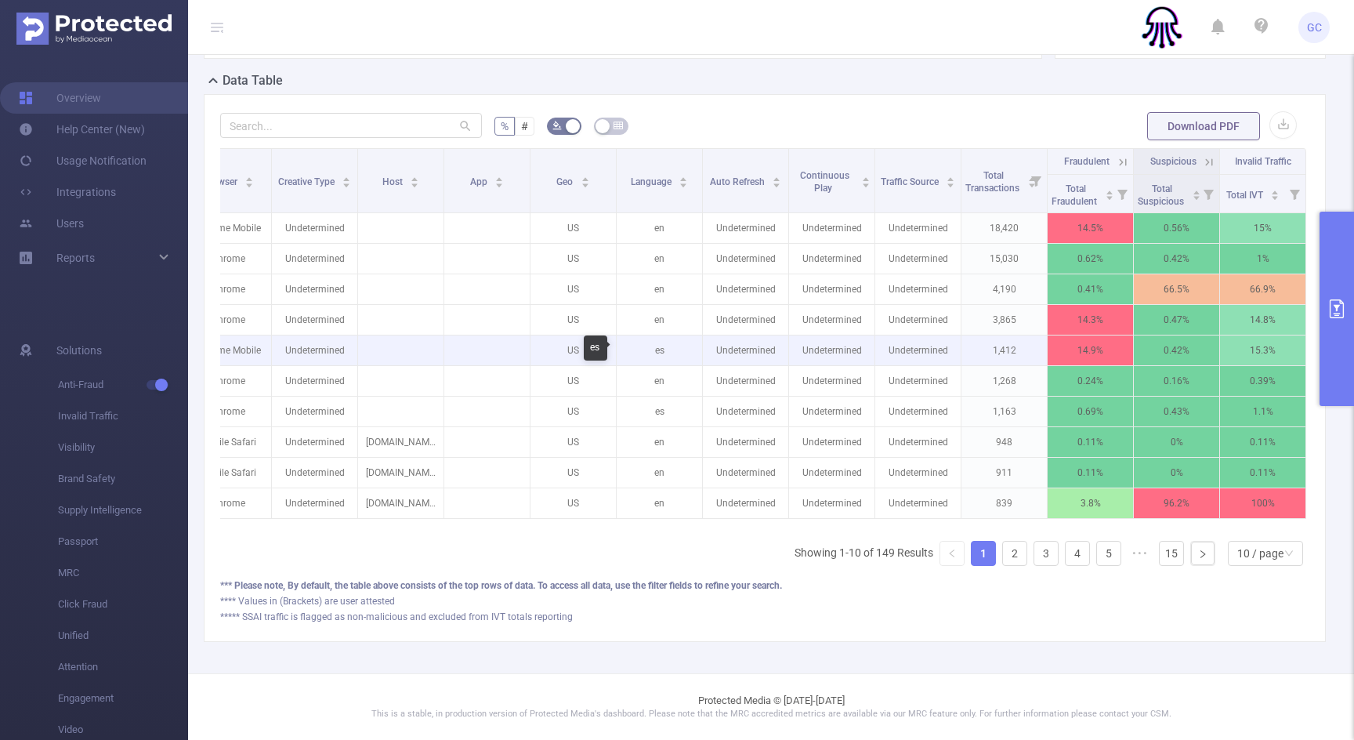
click at [659, 348] on p "es" at bounding box center [659, 350] width 85 height 30
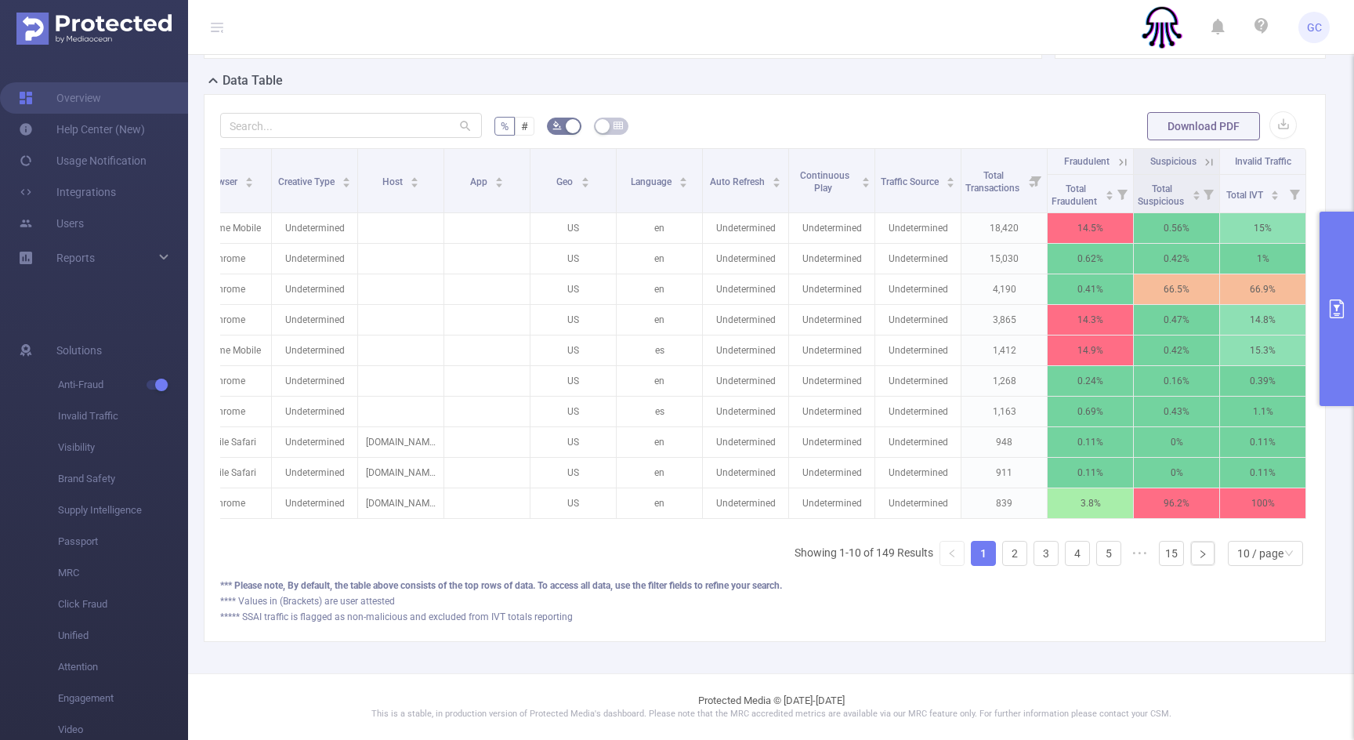
click at [1210, 159] on icon at bounding box center [1209, 162] width 14 height 14
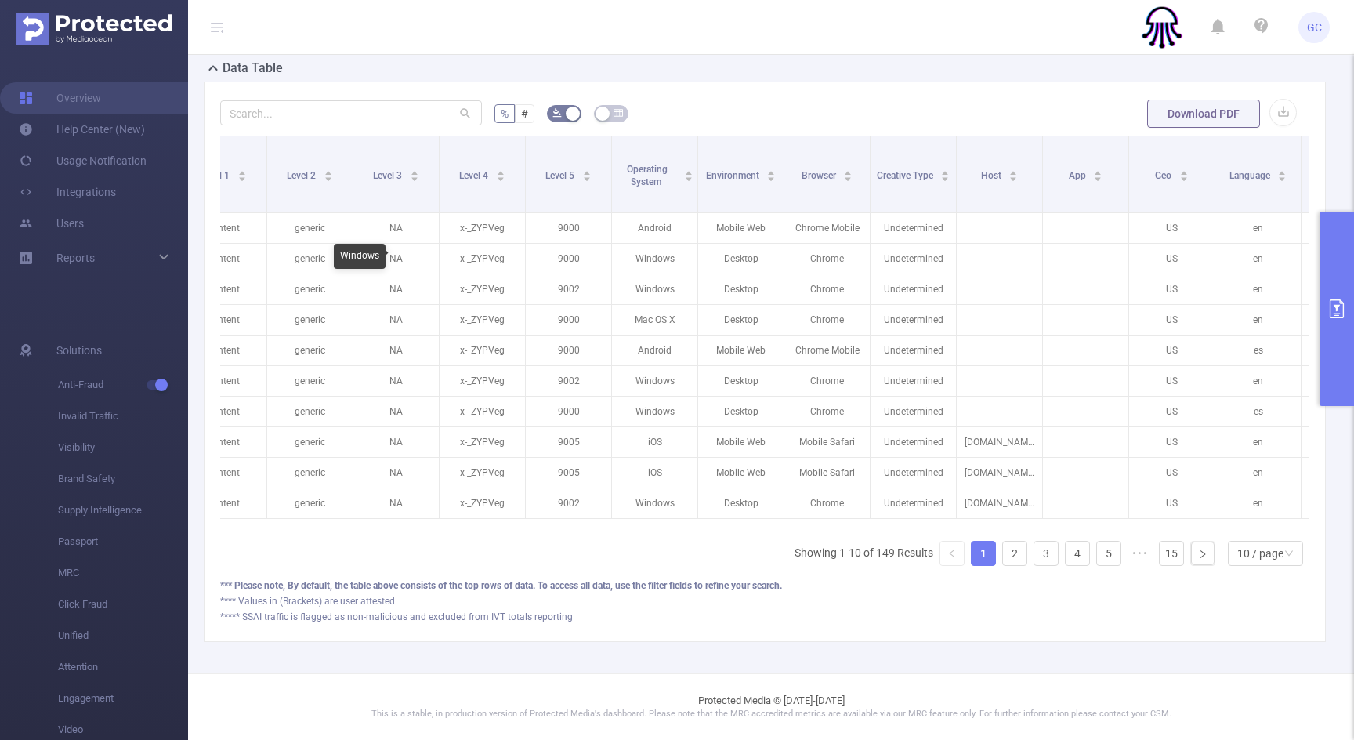
scroll to position [0, 212]
